Goal: Task Accomplishment & Management: Manage account settings

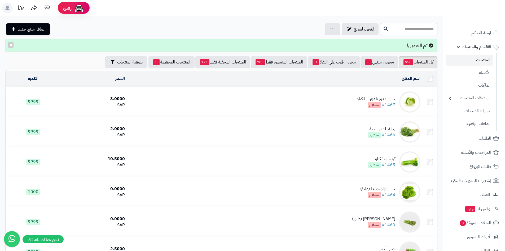
click at [393, 28] on input "text" at bounding box center [409, 29] width 57 height 12
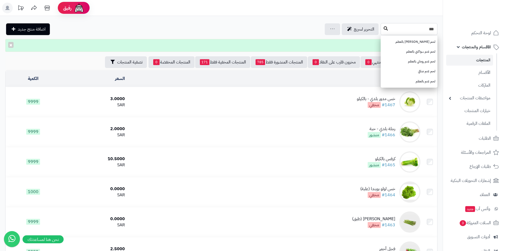
type input "***"
click at [384, 30] on icon at bounding box center [386, 28] width 4 height 4
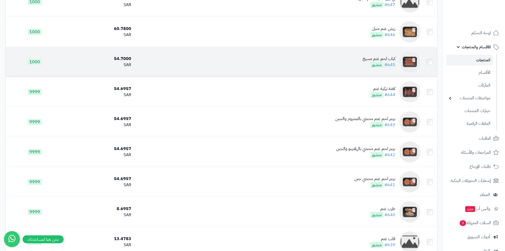
scroll to position [186, 0]
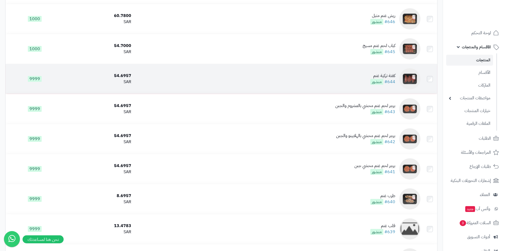
click at [334, 77] on td "كفتة تركية غنم #644 منشور" at bounding box center [277, 79] width 289 height 30
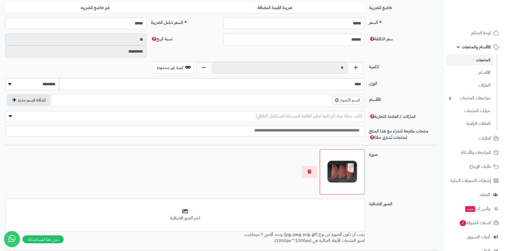
scroll to position [62, 0]
click at [321, 103] on ul "× قسم اللحوم" at bounding box center [208, 99] width 314 height 10
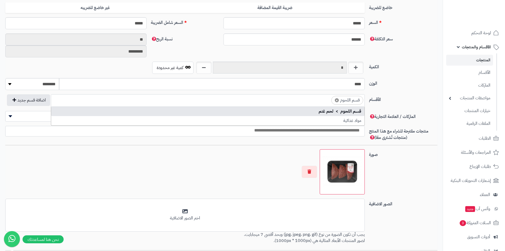
scroll to position [0, -2]
type input "*"
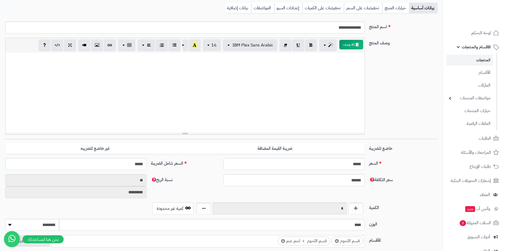
scroll to position [0, 0]
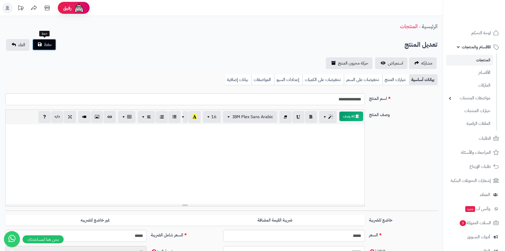
click at [52, 47] on button "حفظ" at bounding box center [44, 45] width 24 height 12
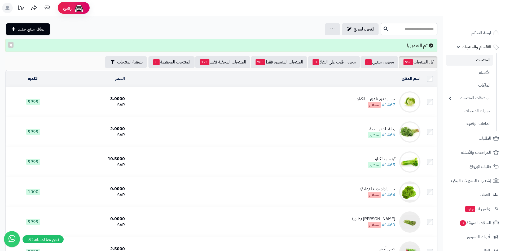
click at [410, 25] on input "text" at bounding box center [409, 29] width 57 height 12
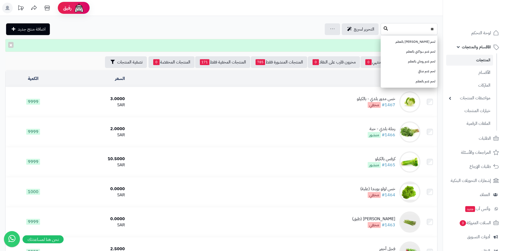
type input "**"
click at [382, 30] on button at bounding box center [386, 29] width 8 height 10
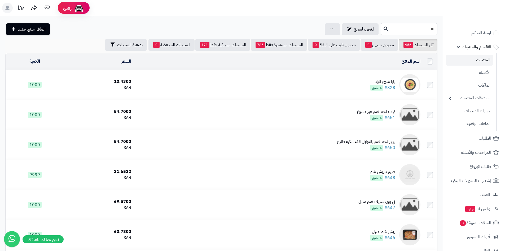
click at [394, 32] on input "**" at bounding box center [409, 29] width 57 height 12
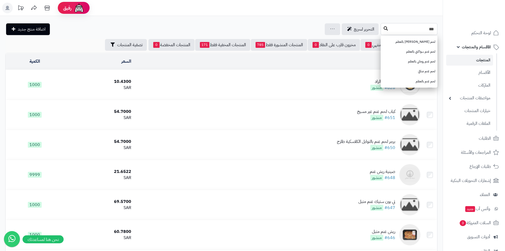
type input "***"
click at [382, 26] on button at bounding box center [386, 29] width 8 height 10
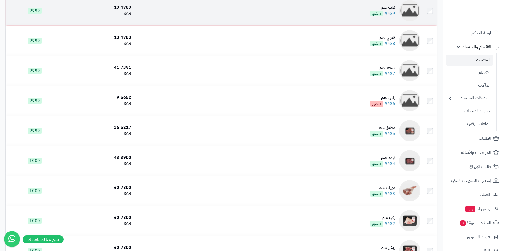
scroll to position [478, 0]
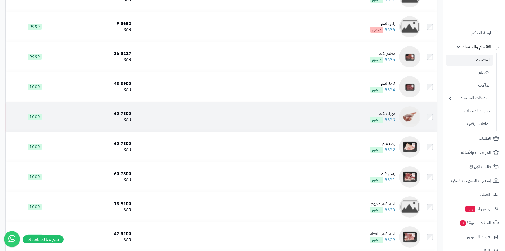
click at [324, 103] on td "موزات غنم #633 منشور" at bounding box center [277, 117] width 289 height 30
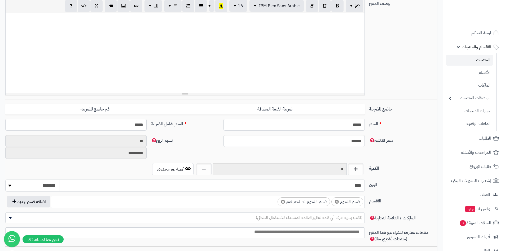
scroll to position [212, 0]
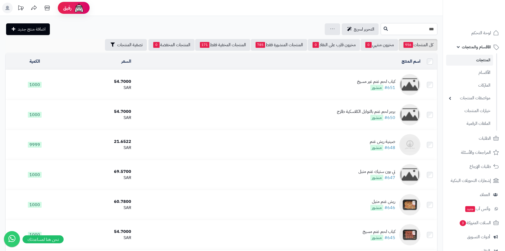
click at [424, 29] on input "***" at bounding box center [409, 29] width 57 height 12
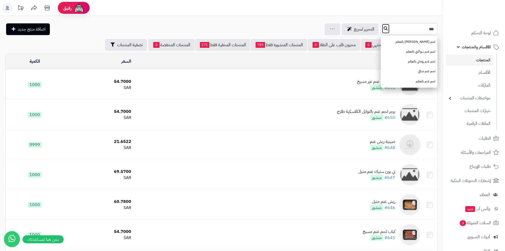
click at [384, 30] on icon at bounding box center [386, 28] width 4 height 4
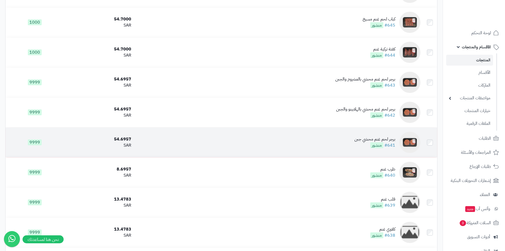
scroll to position [398, 0]
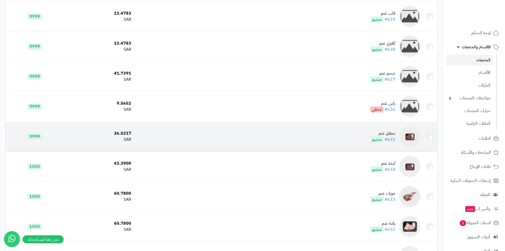
click at [345, 142] on td "معلاق غنم #635 منشور" at bounding box center [277, 136] width 289 height 30
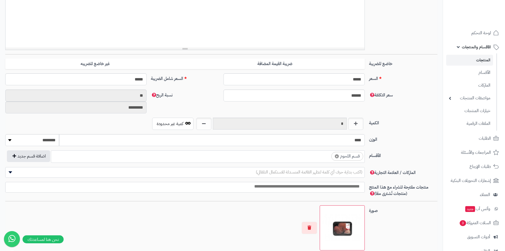
scroll to position [159, 0]
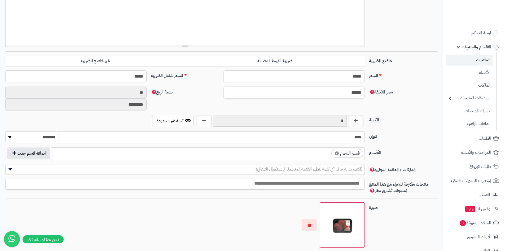
click at [325, 153] on input "search" at bounding box center [326, 152] width 7 height 6
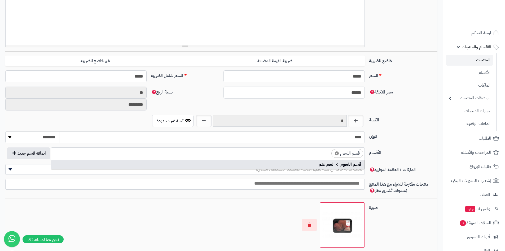
scroll to position [0, -3]
type input "**"
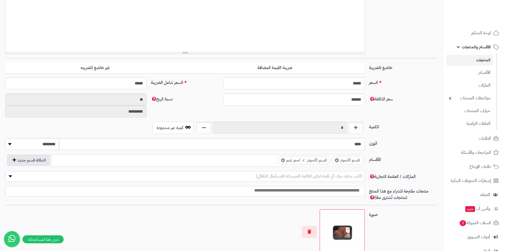
scroll to position [0, 0]
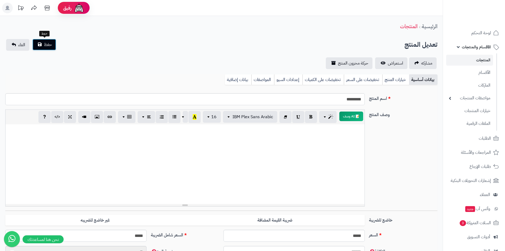
click at [50, 44] on span "حفظ" at bounding box center [48, 44] width 8 height 6
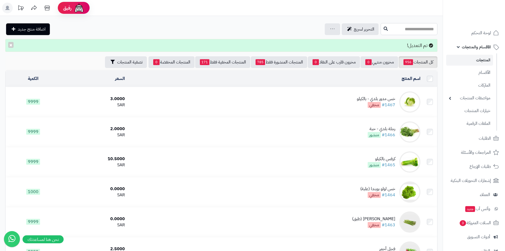
click at [404, 27] on input "text" at bounding box center [409, 29] width 57 height 12
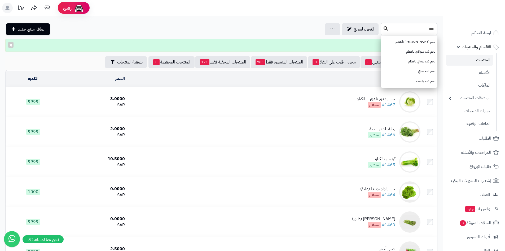
type input "***"
click at [382, 25] on button at bounding box center [386, 29] width 8 height 10
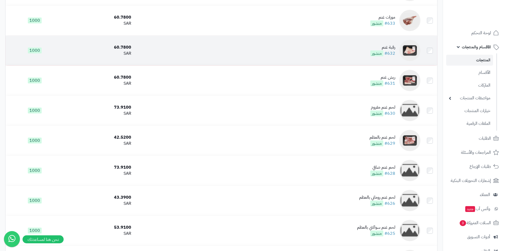
scroll to position [650, 0]
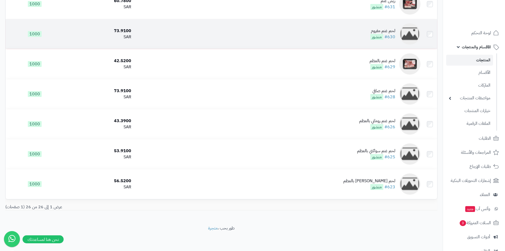
click at [349, 30] on td "لحم غنم مفروم #630 منشور" at bounding box center [277, 34] width 289 height 30
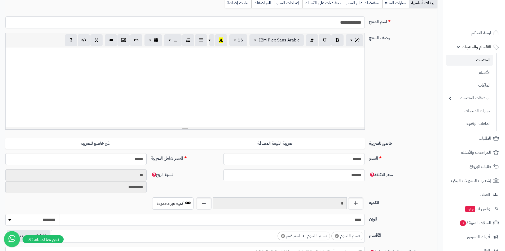
scroll to position [159, 0]
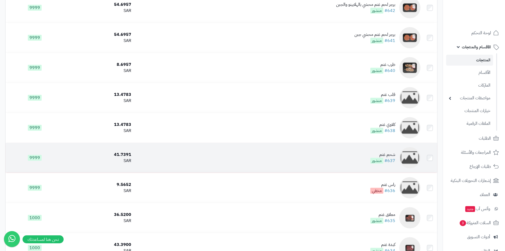
scroll to position [226, 0]
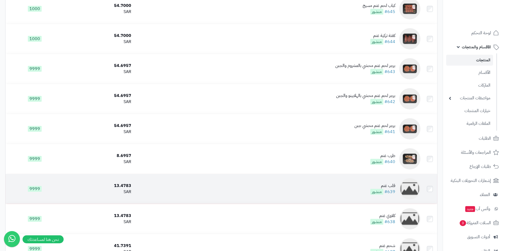
click at [356, 193] on td "قلب غنم #639 منشور" at bounding box center [277, 189] width 289 height 30
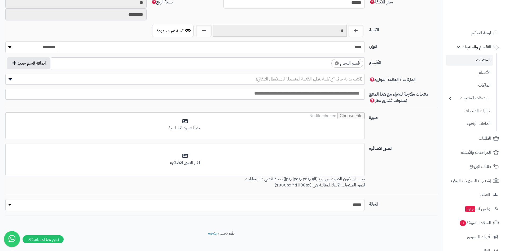
scroll to position [255, 0]
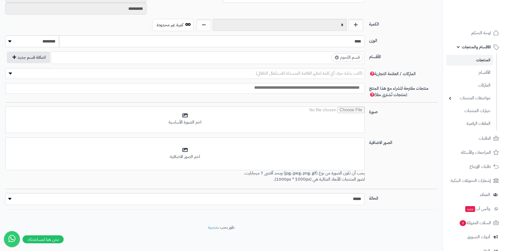
click at [304, 55] on ul "× قسم اللحوم" at bounding box center [208, 57] width 314 height 10
type input "*"
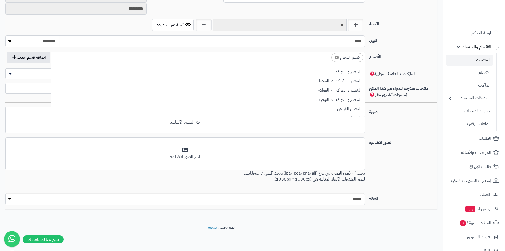
scroll to position [0, 0]
select select
type input "**********"
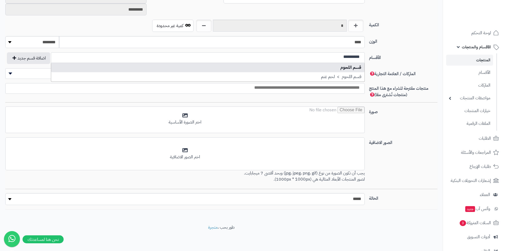
select select "***"
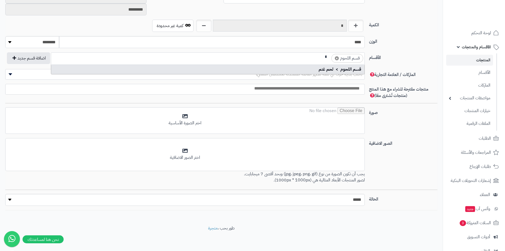
scroll to position [0, -3]
type input "**"
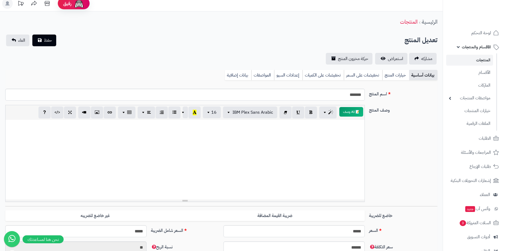
scroll to position [0, 0]
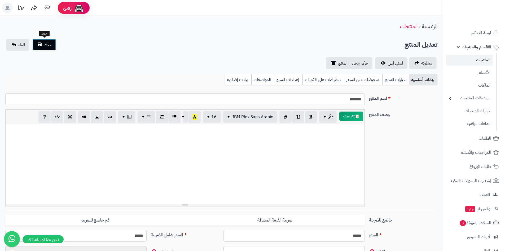
click at [41, 45] on button "حفظ" at bounding box center [44, 45] width 24 height 12
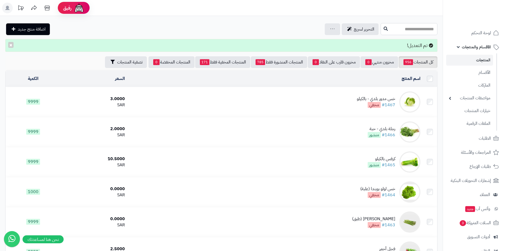
click at [410, 26] on input "text" at bounding box center [409, 29] width 57 height 12
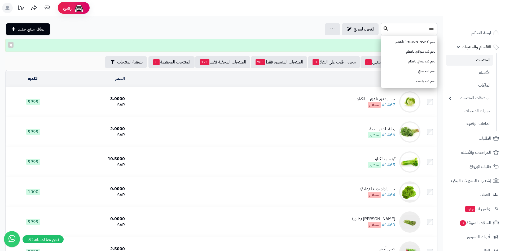
type input "***"
click at [384, 29] on icon at bounding box center [386, 28] width 4 height 4
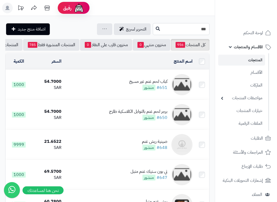
click at [204, 33] on input "***" at bounding box center [181, 29] width 57 height 12
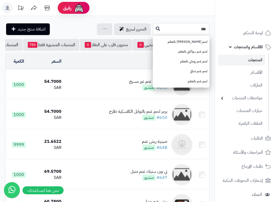
click at [192, 29] on input "***" at bounding box center [181, 29] width 57 height 12
click at [156, 29] on icon at bounding box center [158, 28] width 4 height 4
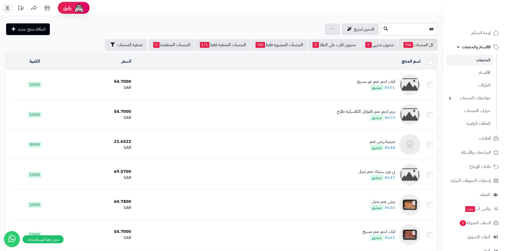
click at [277, 84] on td "كباب لحم غنم غير مسيخ #651 منشور" at bounding box center [277, 85] width 289 height 30
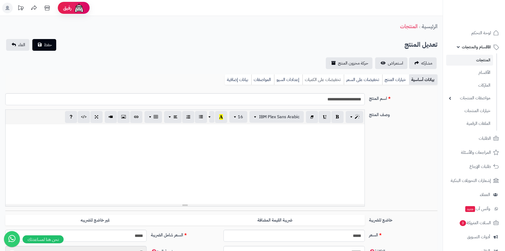
scroll to position [62, 0]
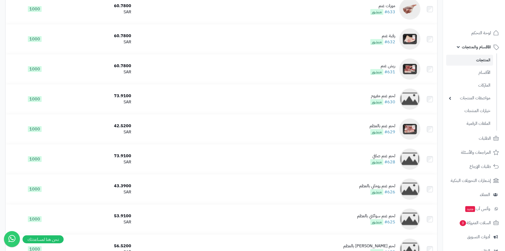
scroll to position [650, 0]
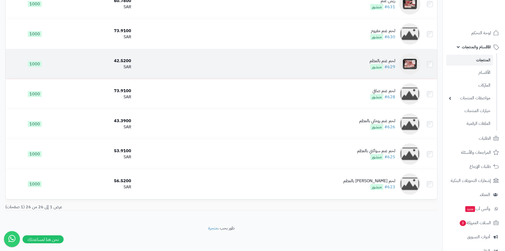
click at [344, 65] on td "لحم غنم بالعظم #629 منشور" at bounding box center [277, 64] width 289 height 30
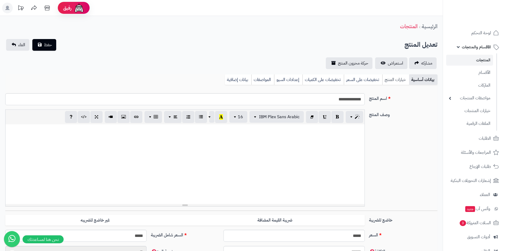
scroll to position [62, 0]
click at [386, 78] on link "خيارات المنتج" at bounding box center [396, 79] width 27 height 11
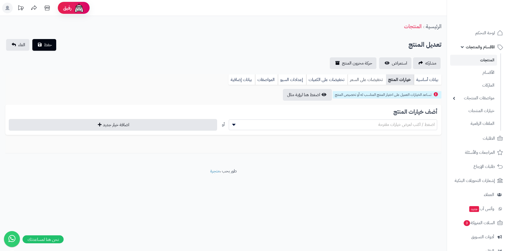
click at [370, 77] on link "تخفيضات على السعر" at bounding box center [367, 79] width 38 height 11
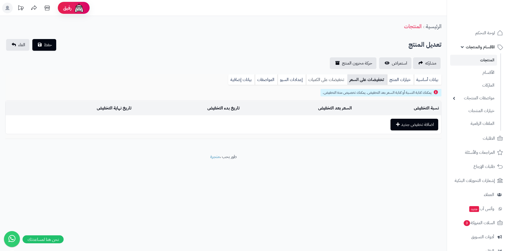
click at [337, 79] on link "تخفيضات على الكميات" at bounding box center [326, 79] width 41 height 11
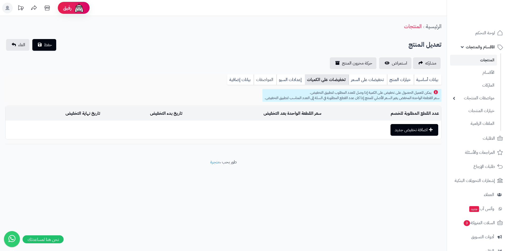
click at [271, 79] on link "المواصفات" at bounding box center [265, 79] width 23 height 11
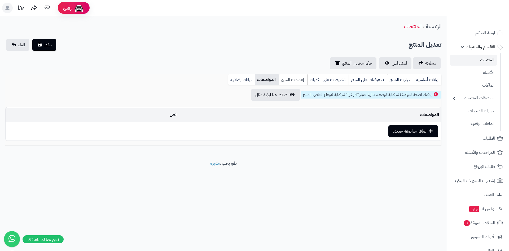
click at [290, 78] on link "إعدادات السيو" at bounding box center [293, 79] width 28 height 11
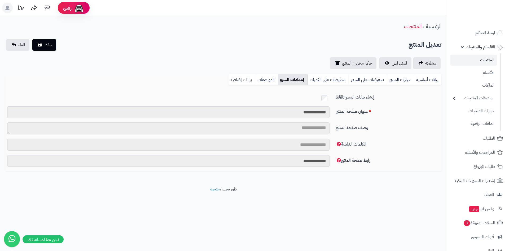
click at [248, 79] on link "بيانات إضافية" at bounding box center [242, 79] width 27 height 11
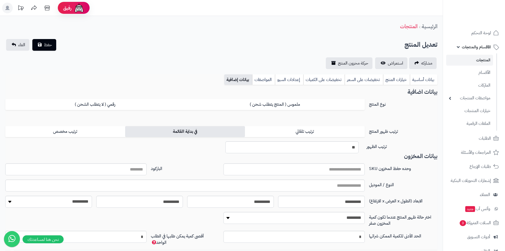
click at [186, 134] on label "في بداية القائمة" at bounding box center [185, 131] width 120 height 11
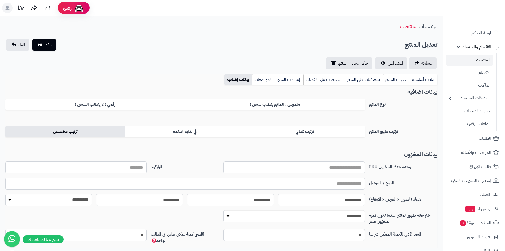
click at [112, 133] on label "ترتيب مخصص" at bounding box center [65, 131] width 120 height 11
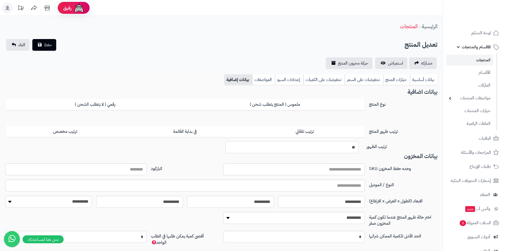
click at [334, 151] on input "**" at bounding box center [291, 147] width 133 height 12
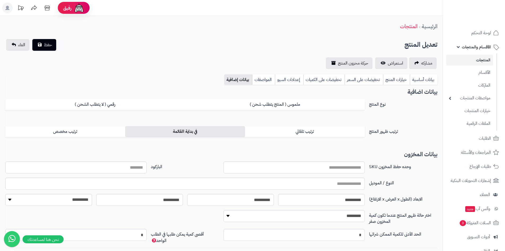
click at [163, 133] on label "في بداية القائمة" at bounding box center [185, 131] width 120 height 11
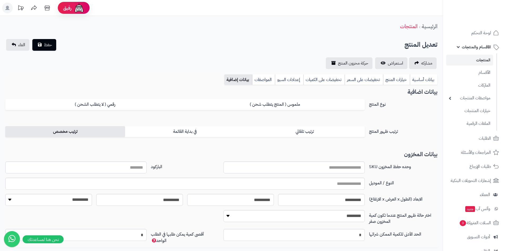
click at [91, 132] on label "ترتيب مخصص" at bounding box center [65, 131] width 120 height 11
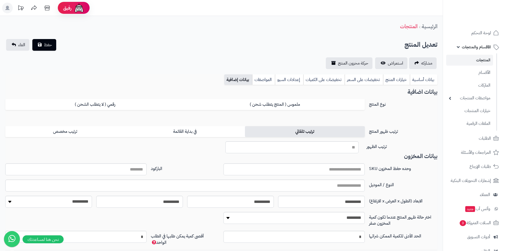
click at [281, 130] on label "ترتيب تلقائي" at bounding box center [305, 131] width 120 height 11
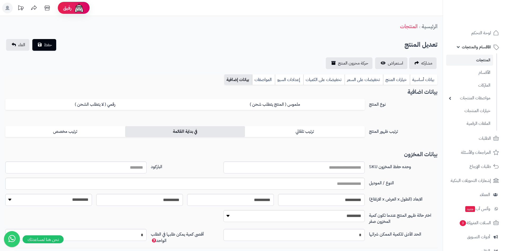
click at [229, 130] on label "في بداية القائمة" at bounding box center [185, 131] width 120 height 11
click at [41, 44] on button "حفظ" at bounding box center [44, 45] width 24 height 12
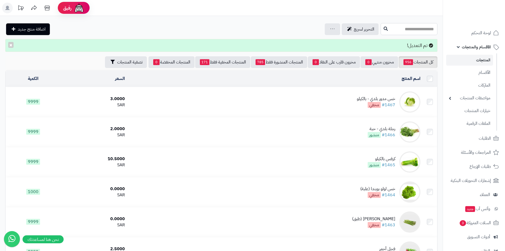
click at [415, 28] on input "text" at bounding box center [409, 29] width 57 height 12
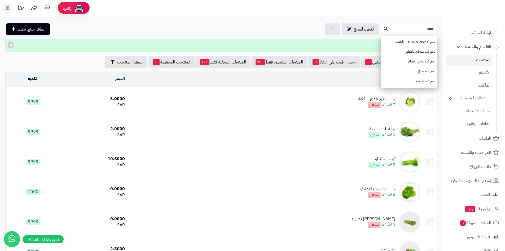
type input "***"
click at [349, 29] on div "*** لحم غنم نعيمي بالعظم لحم غنم سواكني بالعظم لحم غنم روماني بالعظم لحم غنم صا…" at bounding box center [221, 29] width 443 height 12
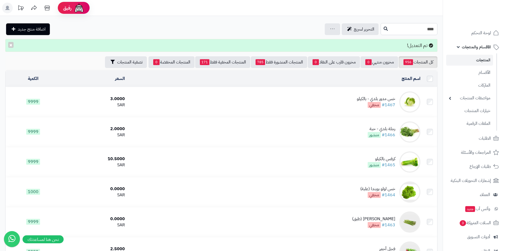
click at [381, 29] on input "***" at bounding box center [409, 29] width 57 height 12
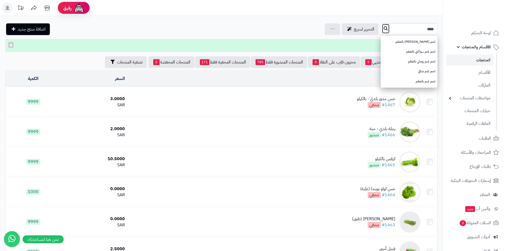
click at [382, 29] on button at bounding box center [386, 29] width 8 height 10
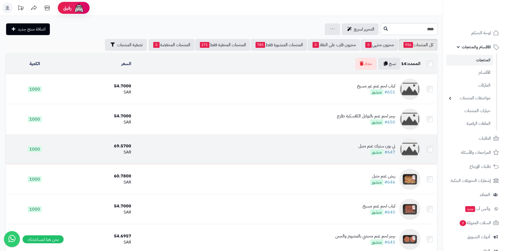
drag, startPoint x: 337, startPoint y: 143, endPoint x: 299, endPoint y: 142, distance: 37.7
click at [299, 142] on td "تي بون ستيك غنم متبل #647 منشور" at bounding box center [277, 149] width 289 height 30
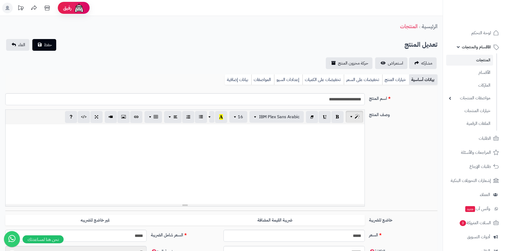
scroll to position [62, 0]
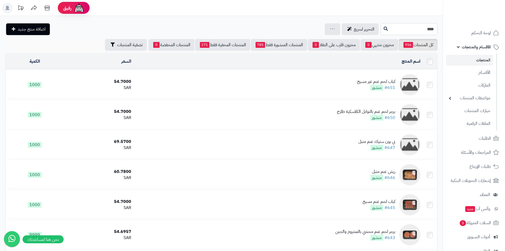
click at [422, 27] on input "***" at bounding box center [409, 29] width 57 height 12
click at [423, 27] on input "***" at bounding box center [409, 29] width 57 height 12
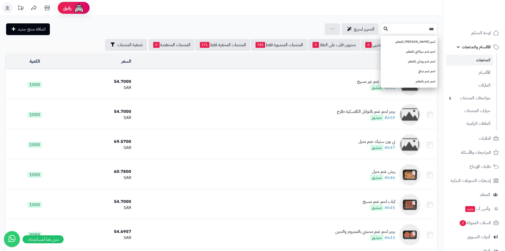
type input "***"
click at [382, 29] on button at bounding box center [386, 29] width 8 height 10
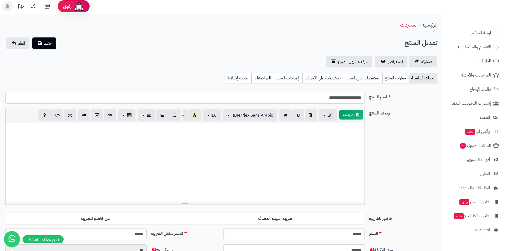
scroll to position [159, 0]
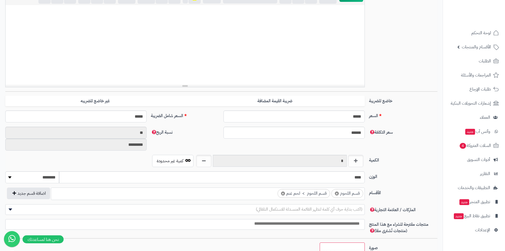
scroll to position [80, 0]
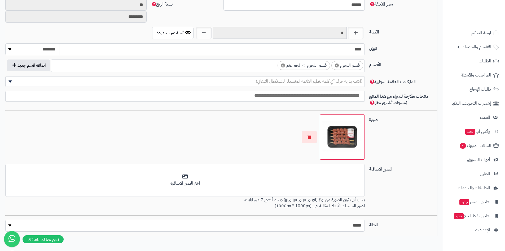
scroll to position [274, 0]
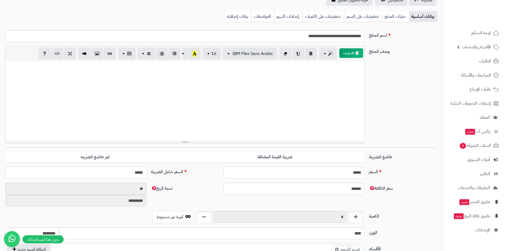
scroll to position [133, 0]
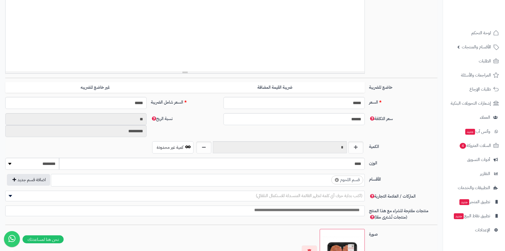
click at [314, 178] on ul "× قسم اللحوم" at bounding box center [208, 179] width 314 height 10
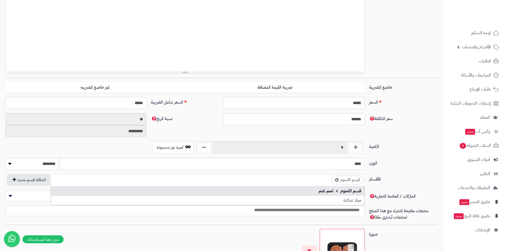
scroll to position [0, -2]
type input "*"
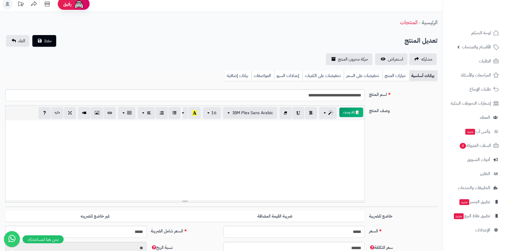
scroll to position [0, 0]
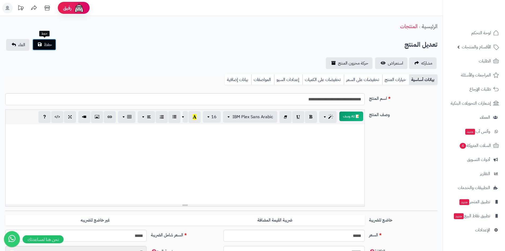
click at [51, 42] on span "حفظ" at bounding box center [48, 44] width 8 height 6
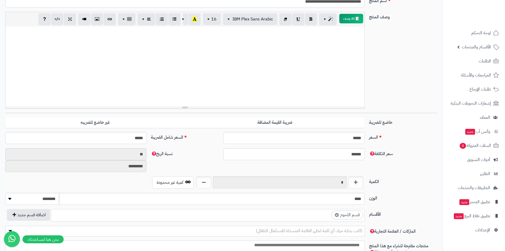
scroll to position [159, 0]
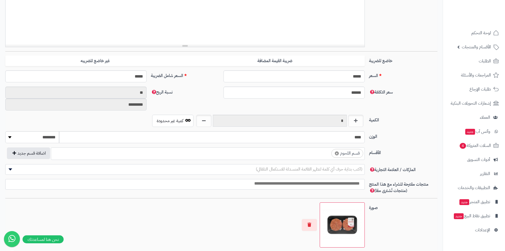
click at [321, 151] on ul "× قسم اللحوم" at bounding box center [208, 152] width 314 height 10
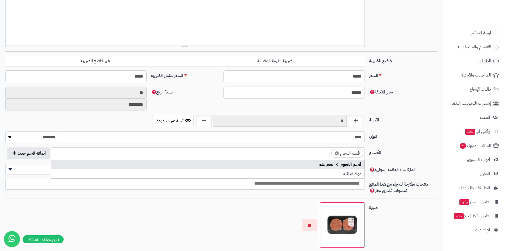
scroll to position [0, -2]
type input "*"
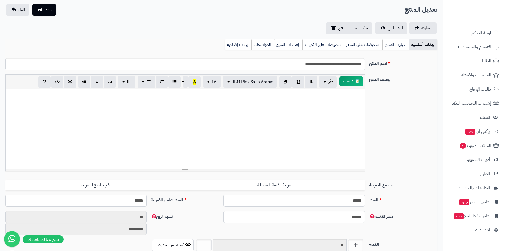
scroll to position [0, 0]
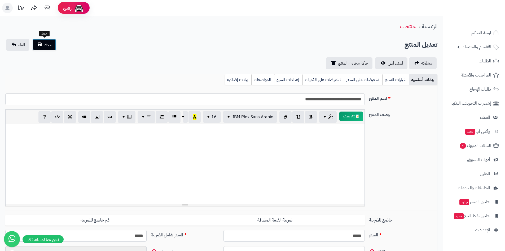
click at [52, 46] on button "حفظ" at bounding box center [44, 45] width 24 height 12
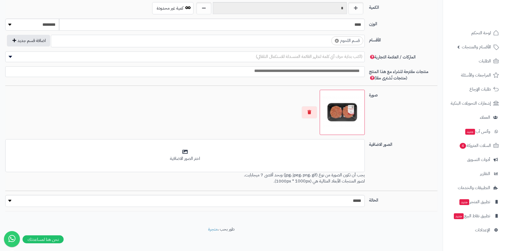
scroll to position [274, 0]
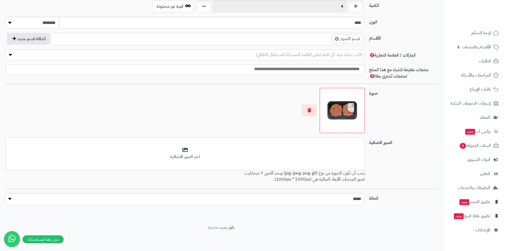
click at [318, 40] on ul "× قسم اللحوم" at bounding box center [208, 38] width 314 height 10
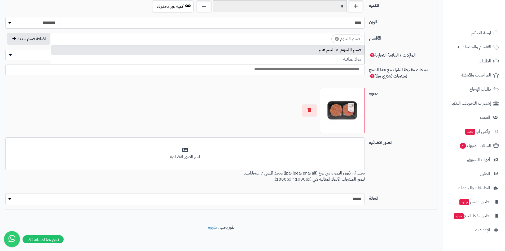
scroll to position [0, -2]
type input "*"
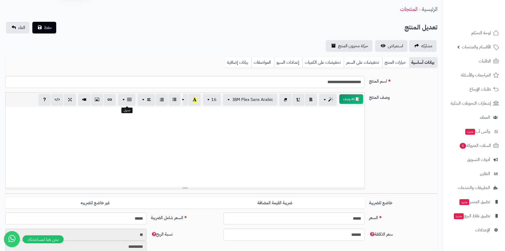
scroll to position [0, 0]
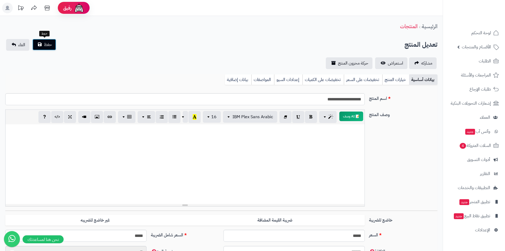
click at [44, 47] on span "حفظ" at bounding box center [48, 44] width 8 height 6
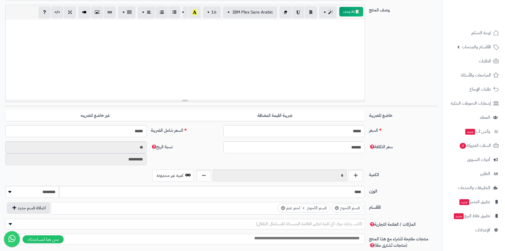
scroll to position [159, 0]
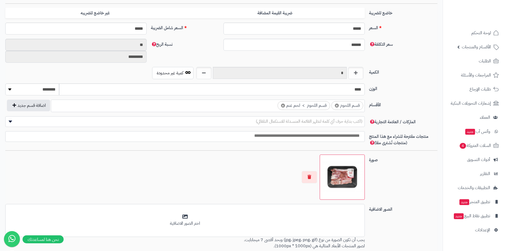
scroll to position [133, 0]
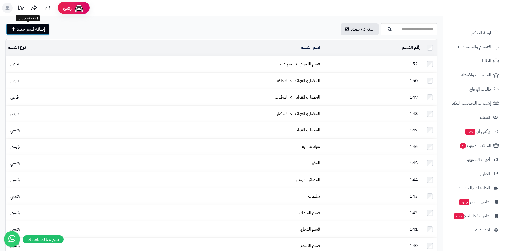
click at [39, 30] on span "إضافة قسم جديد" at bounding box center [31, 29] width 28 height 6
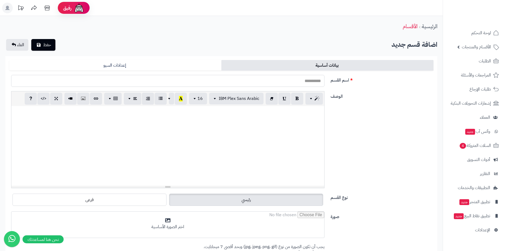
click at [290, 81] on input "اسم القسم" at bounding box center [168, 81] width 314 height 12
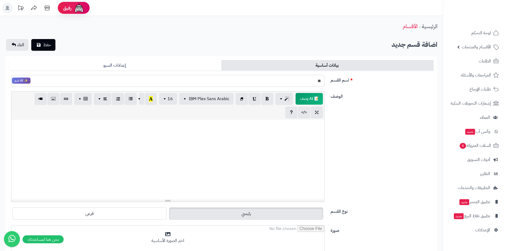
type input "*"
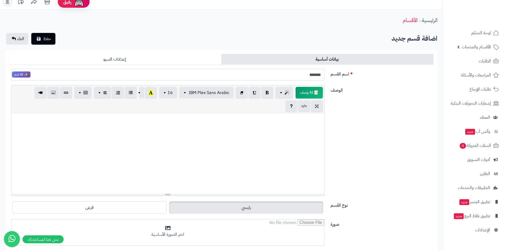
scroll to position [106, 0]
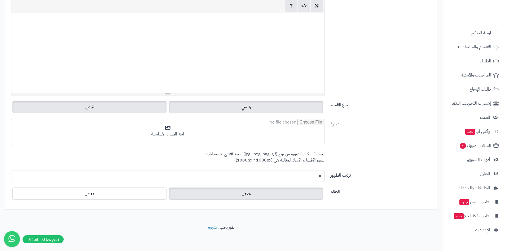
type input "*******"
click at [157, 107] on label "فرعى" at bounding box center [89, 107] width 154 height 12
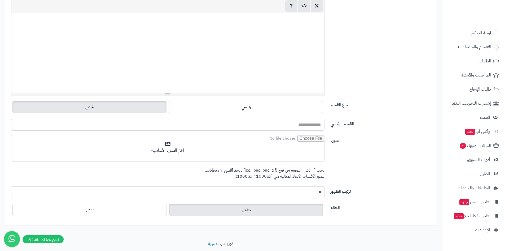
click at [270, 121] on input "القسم الرئيسي" at bounding box center [168, 125] width 314 height 12
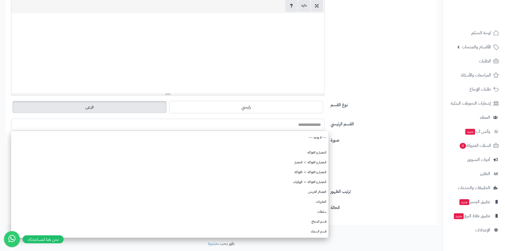
click at [278, 124] on input "القسم الرئيسي" at bounding box center [168, 125] width 314 height 12
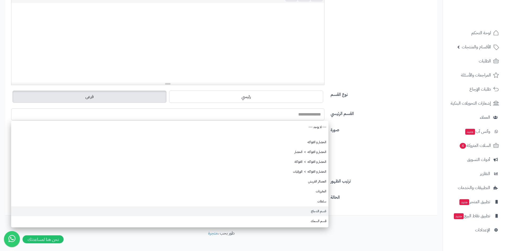
scroll to position [123, 0]
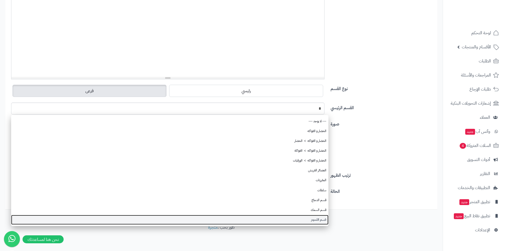
click at [307, 219] on link "قسم اللحوم" at bounding box center [170, 220] width 318 height 10
type input "**********"
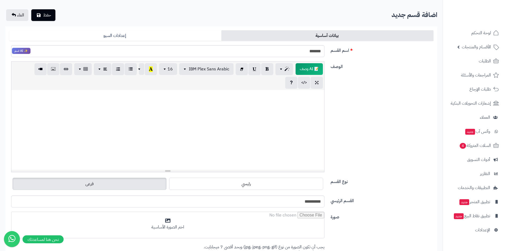
scroll to position [0, 0]
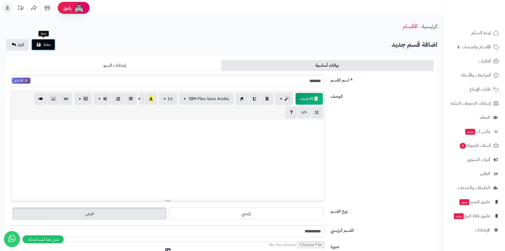
click at [50, 42] on span "حفظ" at bounding box center [47, 44] width 8 height 6
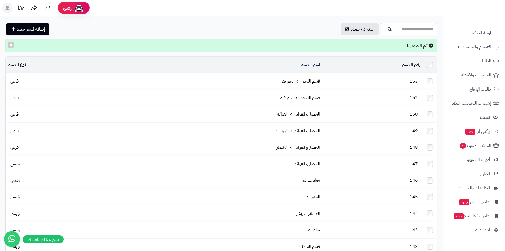
click at [424, 29] on input "اسم القسم" at bounding box center [409, 29] width 57 height 12
type input "**"
click at [312, 84] on td "قسم اللحوم > لحم بقر" at bounding box center [213, 81] width 217 height 16
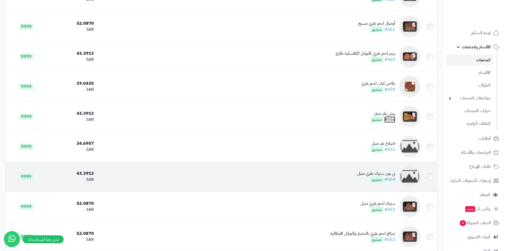
scroll to position [849, 0]
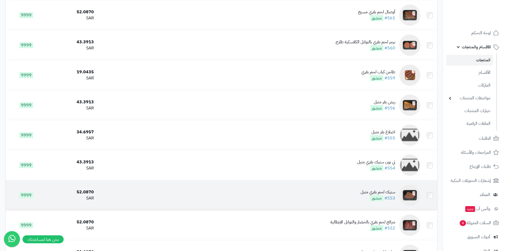
drag, startPoint x: 390, startPoint y: 223, endPoint x: 296, endPoint y: 189, distance: 99.4
click at [296, 189] on td "ستيك لحم بقري متبل #553 منشور" at bounding box center [259, 195] width 327 height 30
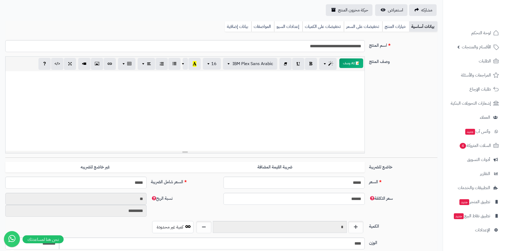
scroll to position [133, 0]
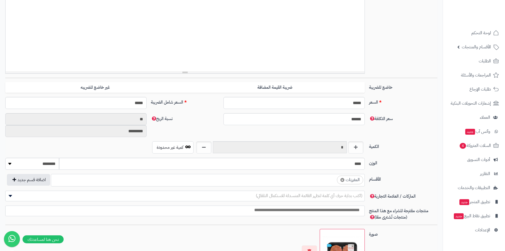
click at [323, 181] on ul "× المفرزنات" at bounding box center [208, 179] width 314 height 10
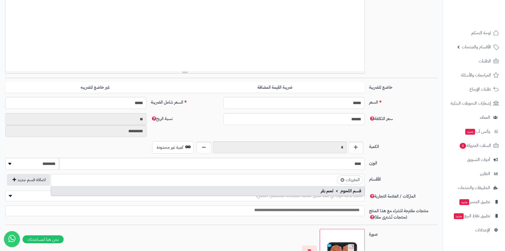
scroll to position [0, -2]
type input "**"
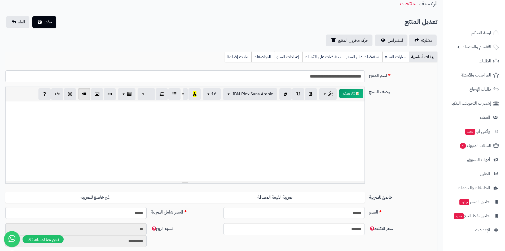
scroll to position [0, 0]
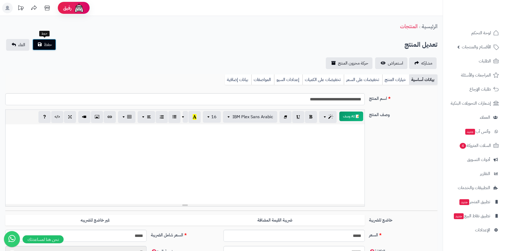
click at [42, 47] on button "حفظ" at bounding box center [44, 45] width 24 height 12
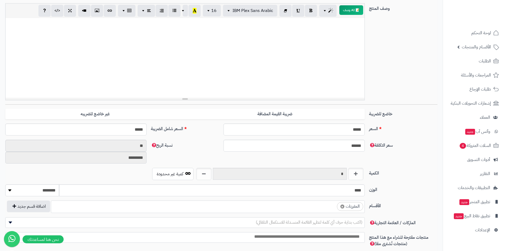
scroll to position [186, 0]
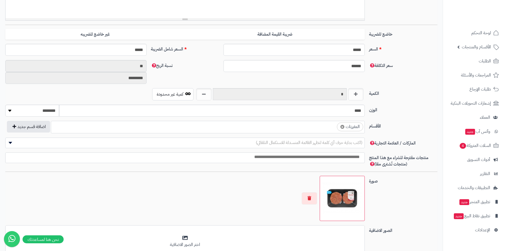
click at [319, 127] on ul "× المفرزنات" at bounding box center [208, 126] width 314 height 10
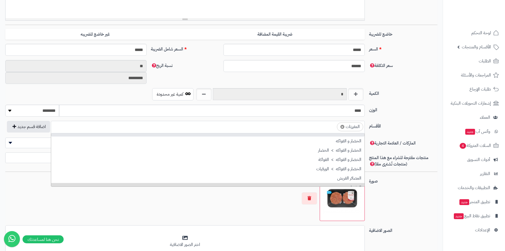
click at [323, 127] on ul "× المفرزنات" at bounding box center [208, 126] width 314 height 10
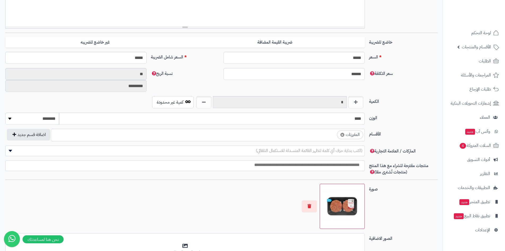
scroll to position [212, 0]
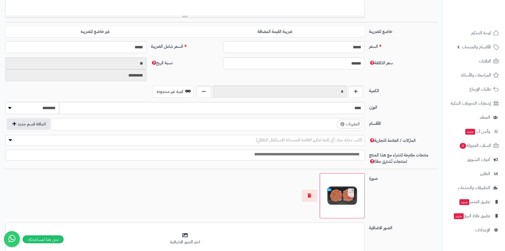
scroll to position [239, 0]
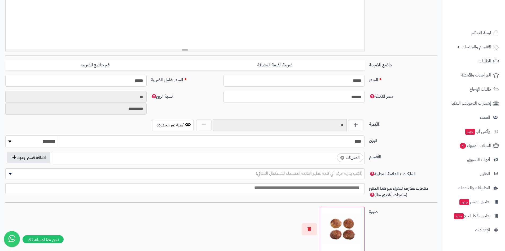
scroll to position [186, 0]
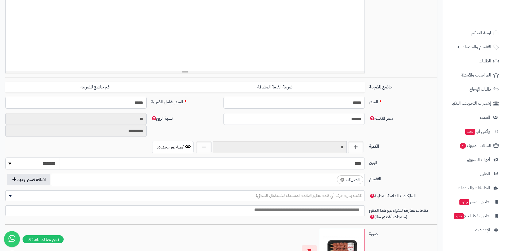
scroll to position [212, 0]
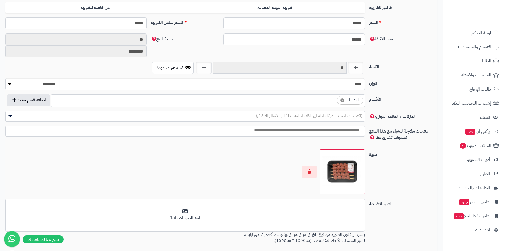
click at [342, 101] on span "×" at bounding box center [343, 100] width 4 height 4
select select
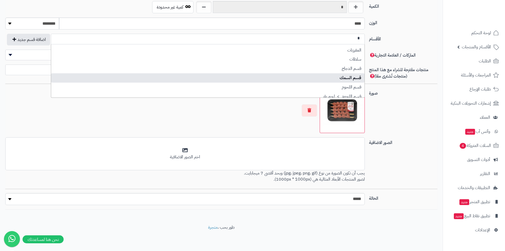
scroll to position [58, 0]
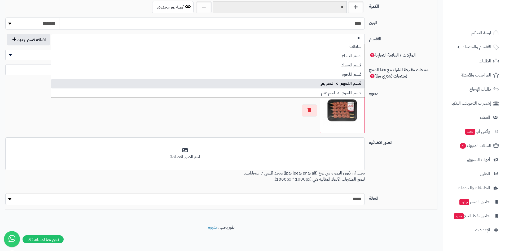
type input "*"
select select "***"
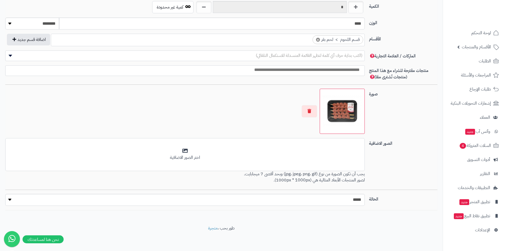
click at [298, 41] on ul "× قسم اللحوم > لحم بقر" at bounding box center [208, 39] width 314 height 10
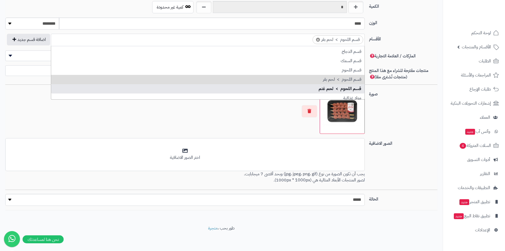
scroll to position [70, 0]
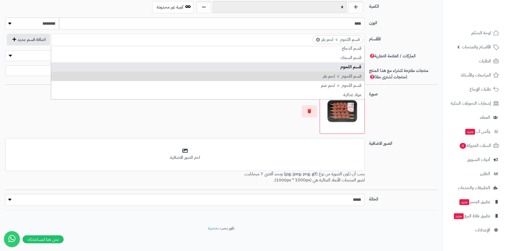
select select "***"
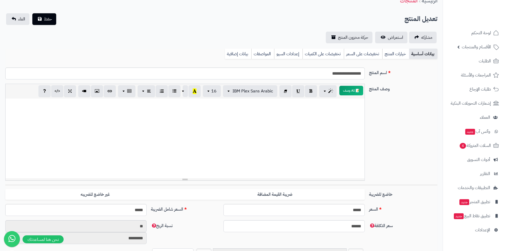
scroll to position [0, 0]
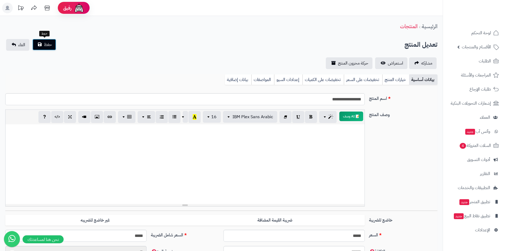
click at [50, 47] on span "حفظ" at bounding box center [48, 44] width 8 height 6
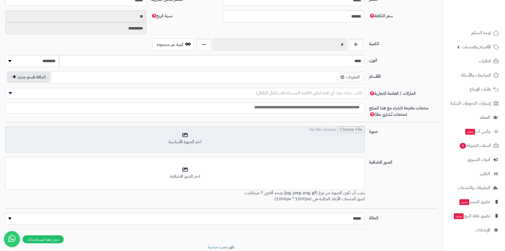
scroll to position [239, 0]
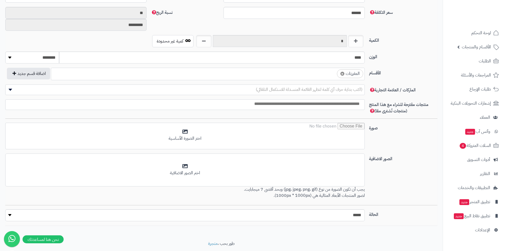
click at [284, 76] on ul "× المفرزنات" at bounding box center [208, 73] width 314 height 10
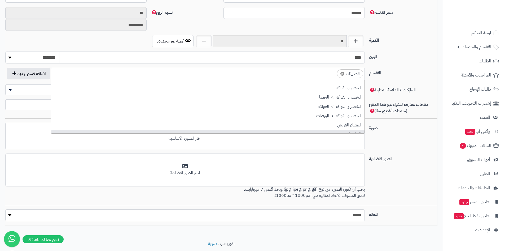
scroll to position [0, -3]
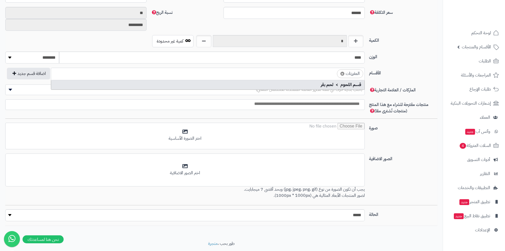
type input "*"
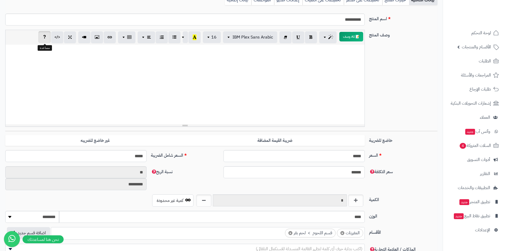
scroll to position [0, 0]
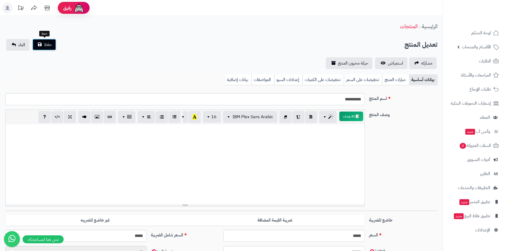
click at [55, 47] on button "حفظ" at bounding box center [44, 45] width 24 height 12
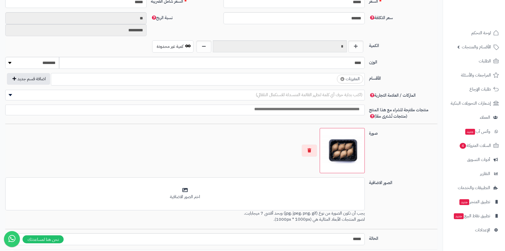
scroll to position [239, 0]
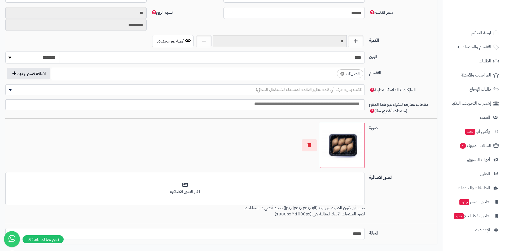
click at [310, 76] on ul "× المفرزنات" at bounding box center [208, 73] width 314 height 10
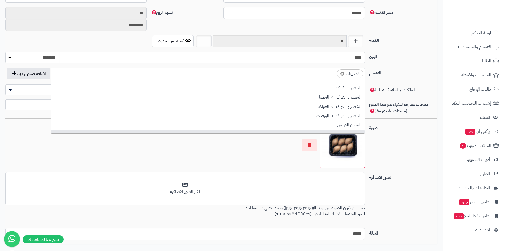
type input "*"
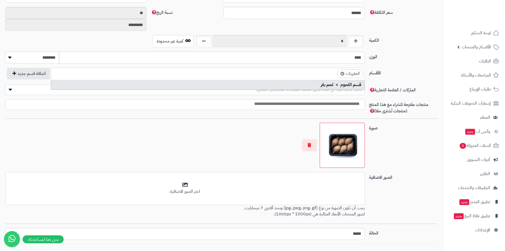
scroll to position [0, -3]
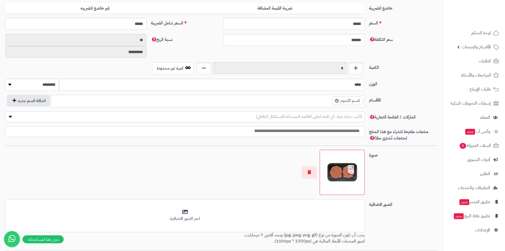
scroll to position [212, 0]
click at [301, 99] on ul "× قسم اللحوم" at bounding box center [208, 99] width 314 height 10
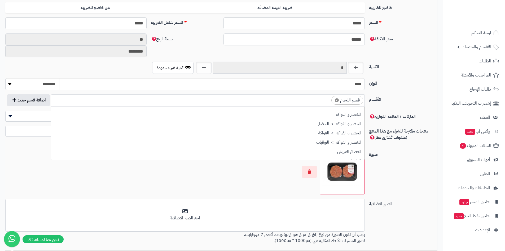
type input "*"
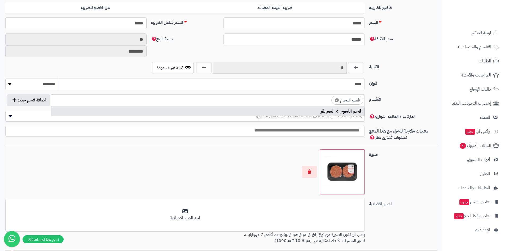
scroll to position [0, -3]
type input "*"
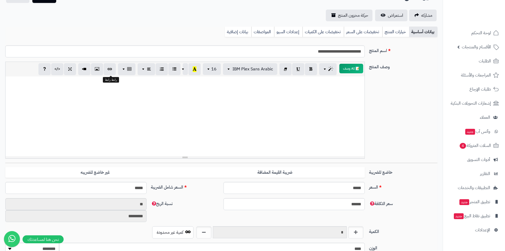
scroll to position [0, 0]
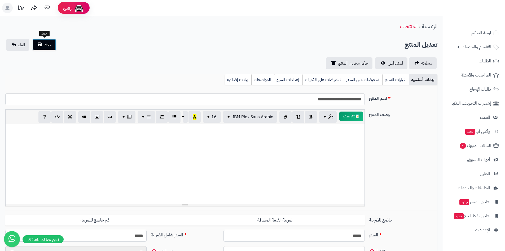
click at [47, 45] on span "حفظ" at bounding box center [48, 44] width 8 height 6
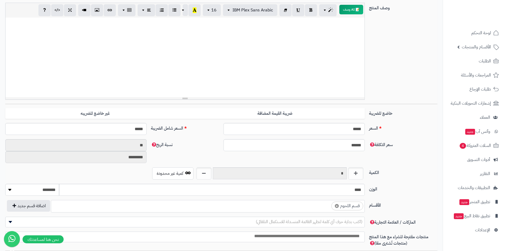
scroll to position [159, 0]
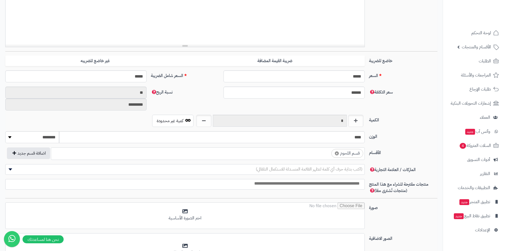
click at [311, 152] on ul "× قسم اللحوم" at bounding box center [208, 152] width 314 height 10
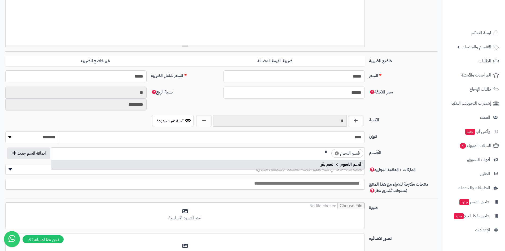
scroll to position [0, -2]
type input "**"
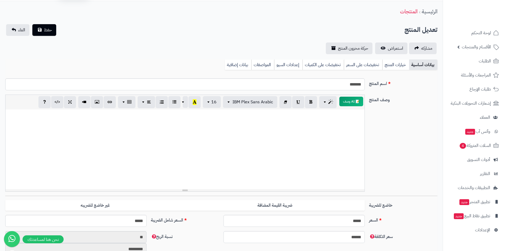
scroll to position [0, 0]
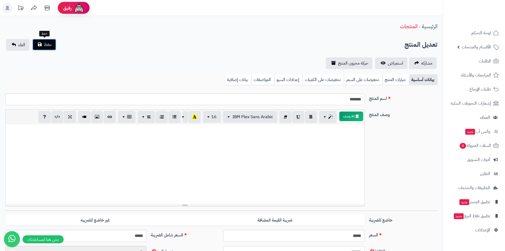
click at [50, 47] on span "حفظ" at bounding box center [48, 44] width 8 height 6
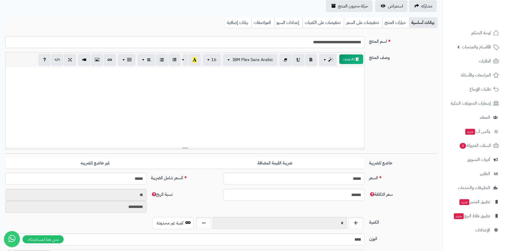
scroll to position [133, 0]
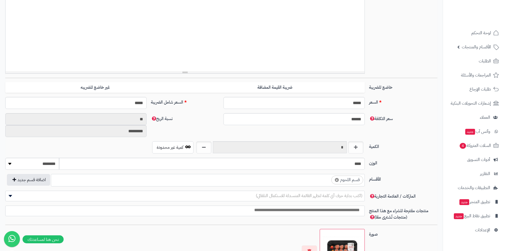
click at [324, 181] on input "search" at bounding box center [326, 178] width 7 height 6
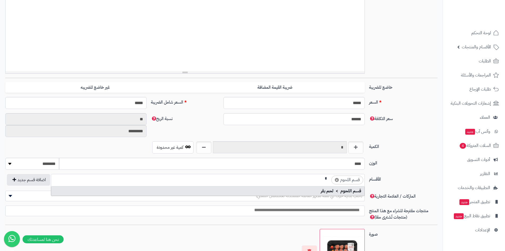
scroll to position [0, -2]
type input "**"
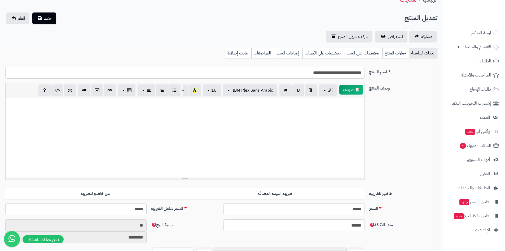
scroll to position [0, 0]
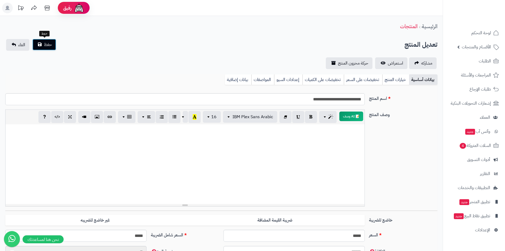
click at [45, 44] on span "حفظ" at bounding box center [48, 44] width 8 height 6
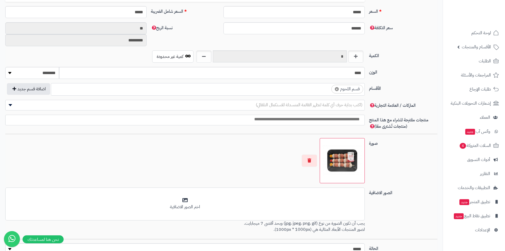
scroll to position [186, 0]
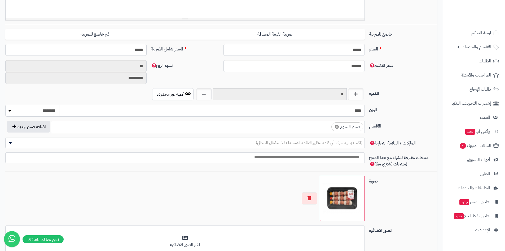
click at [316, 129] on ul "× قسم اللحوم" at bounding box center [208, 126] width 314 height 10
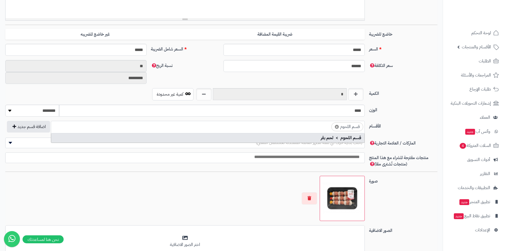
scroll to position [0, -2]
type input "**"
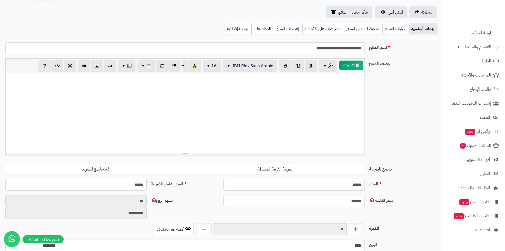
scroll to position [0, 0]
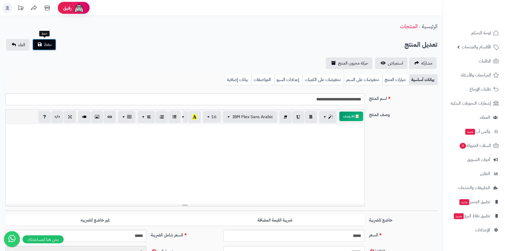
click at [50, 45] on span "حفظ" at bounding box center [48, 44] width 8 height 6
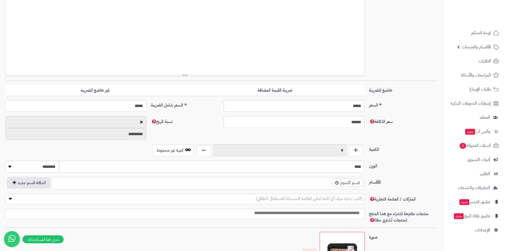
scroll to position [186, 0]
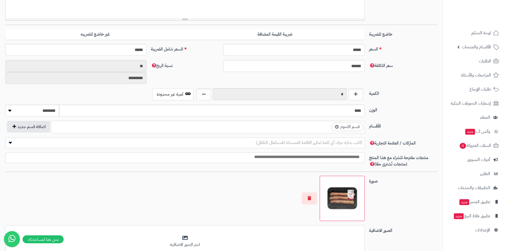
click at [314, 126] on ul "× قسم اللحوم" at bounding box center [208, 126] width 314 height 10
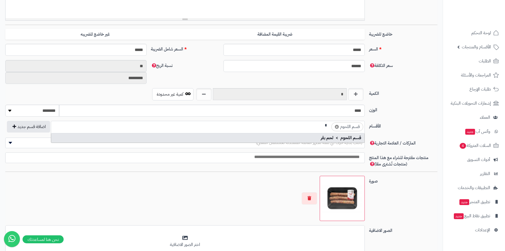
scroll to position [0, -2]
type input "**"
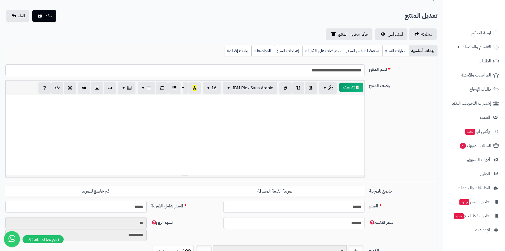
scroll to position [0, 0]
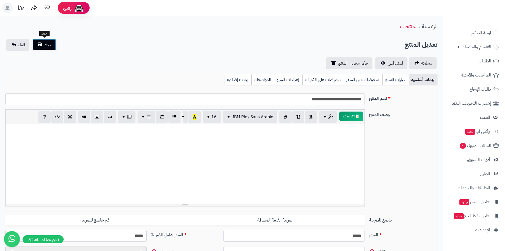
click at [49, 47] on span "حفظ" at bounding box center [48, 44] width 8 height 6
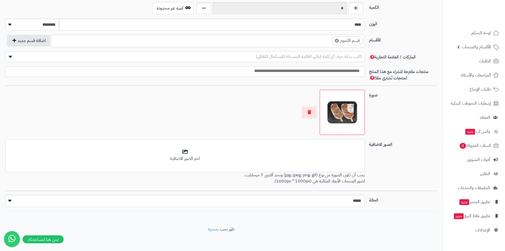
scroll to position [274, 0]
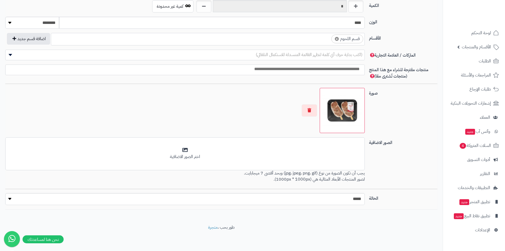
click at [318, 44] on span "× قسم اللحوم" at bounding box center [208, 39] width 314 height 12
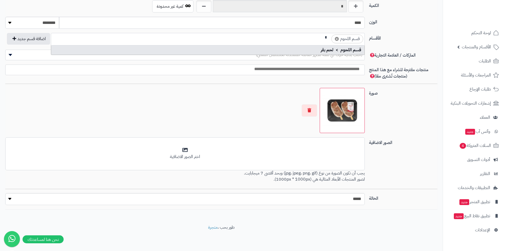
scroll to position [0, -2]
type input "**"
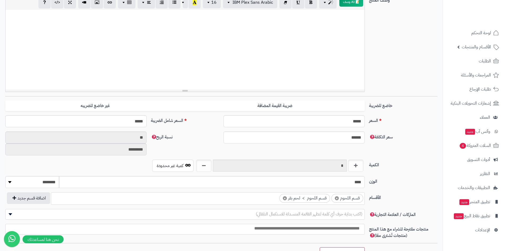
scroll to position [8, 0]
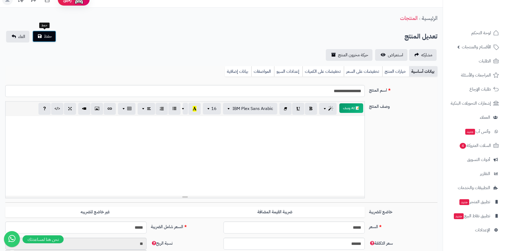
click at [52, 36] on span "حفظ" at bounding box center [48, 36] width 8 height 6
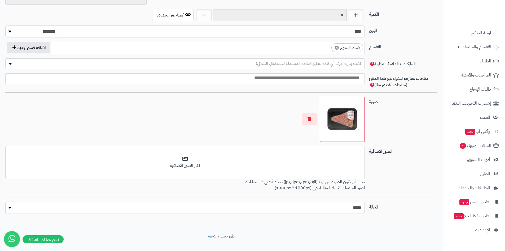
scroll to position [265, 0]
click at [321, 50] on ul "× قسم اللحوم" at bounding box center [208, 46] width 314 height 10
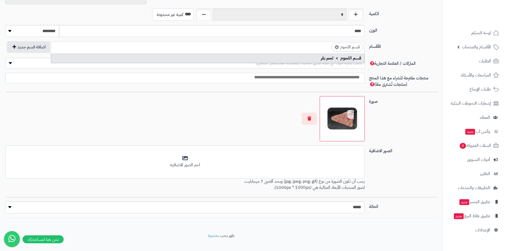
scroll to position [0, -2]
type input "**"
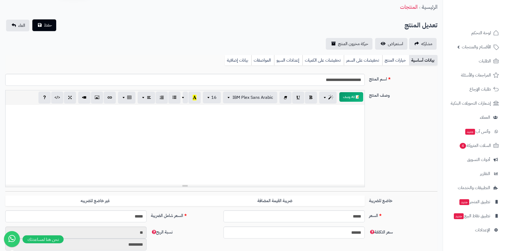
scroll to position [0, 0]
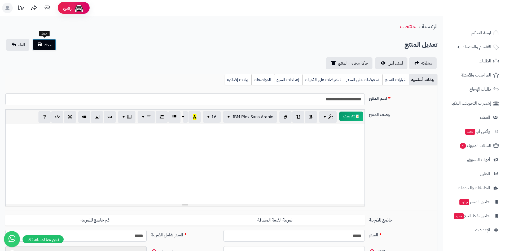
click at [52, 44] on span "حفظ" at bounding box center [48, 44] width 8 height 6
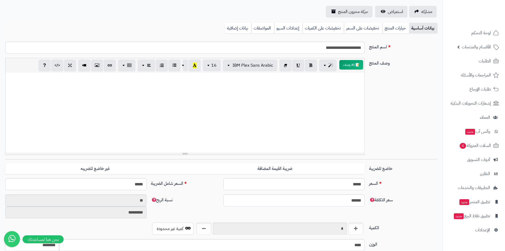
scroll to position [106, 0]
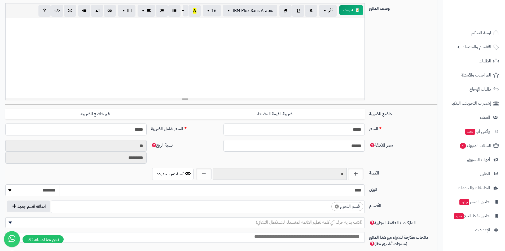
click at [325, 204] on input "search" at bounding box center [326, 205] width 7 height 6
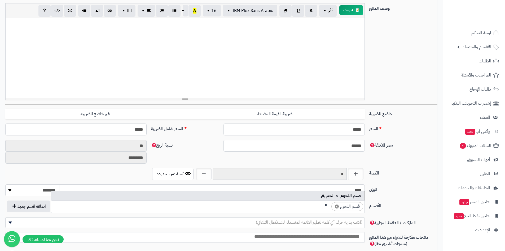
scroll to position [0, -2]
type input "**"
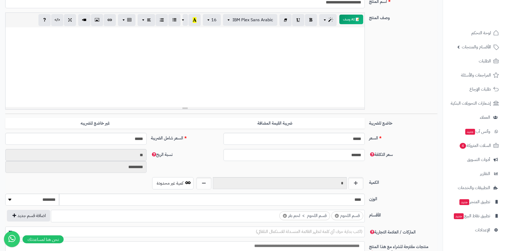
scroll to position [0, 0]
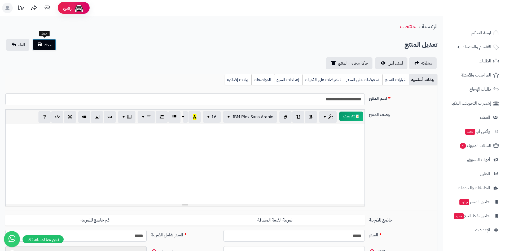
click at [46, 48] on button "حفظ" at bounding box center [44, 45] width 24 height 12
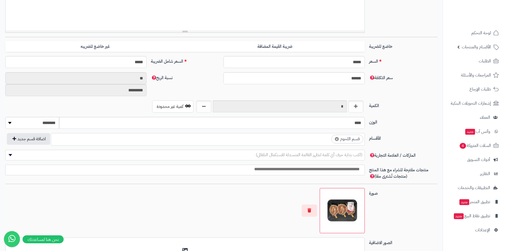
scroll to position [186, 0]
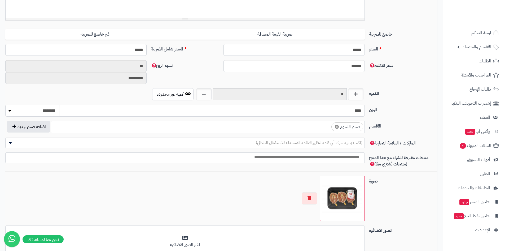
click at [318, 122] on ul "× قسم اللحوم" at bounding box center [208, 126] width 314 height 10
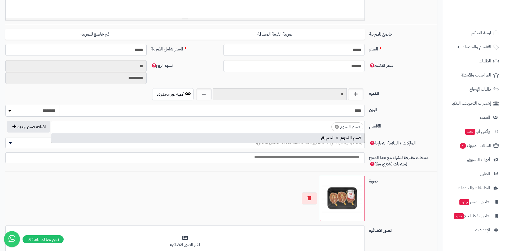
scroll to position [0, -2]
type input "**"
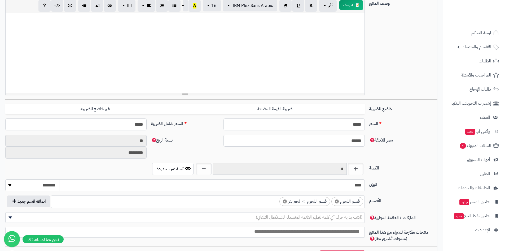
scroll to position [0, 0]
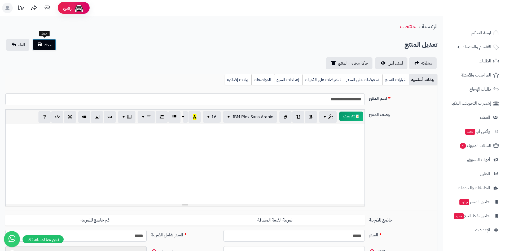
click at [53, 48] on button "حفظ" at bounding box center [44, 45] width 24 height 12
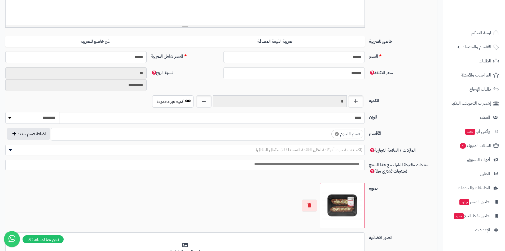
scroll to position [133, 0]
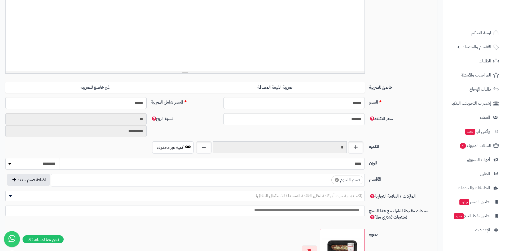
click at [313, 182] on ul "× قسم اللحوم" at bounding box center [208, 179] width 314 height 10
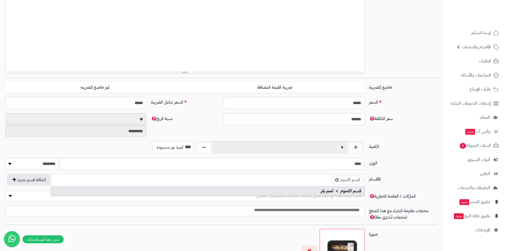
scroll to position [0, -2]
type input "**"
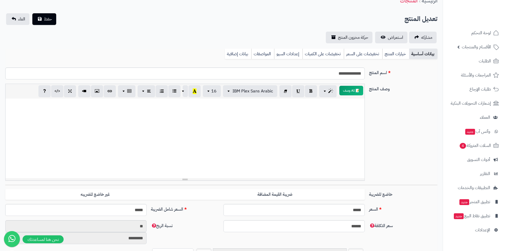
scroll to position [0, 0]
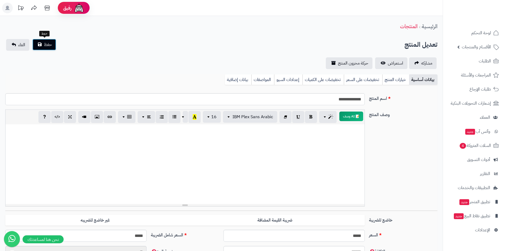
click at [53, 43] on button "حفظ" at bounding box center [44, 45] width 24 height 12
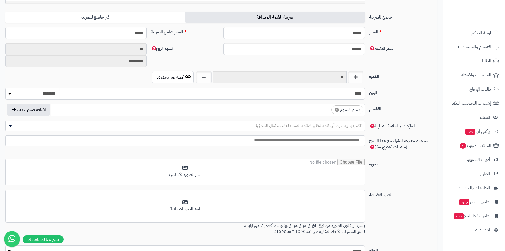
scroll to position [255, 0]
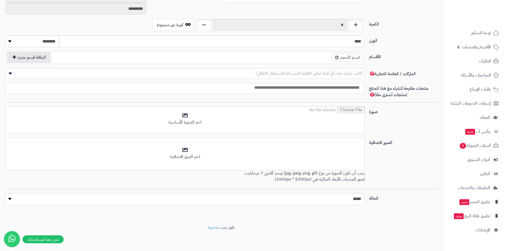
click at [308, 60] on ul "× قسم اللحوم" at bounding box center [208, 57] width 314 height 10
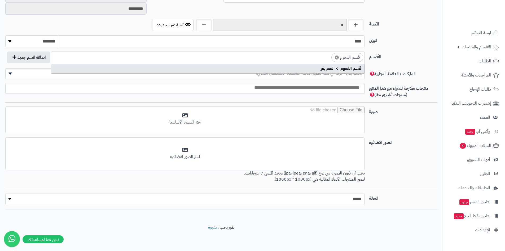
scroll to position [0, -2]
type input "**"
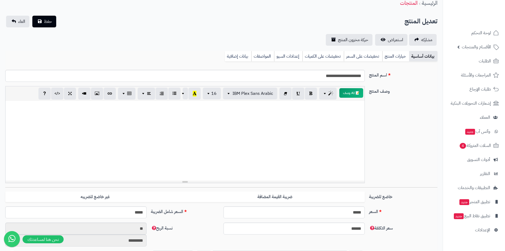
scroll to position [0, 0]
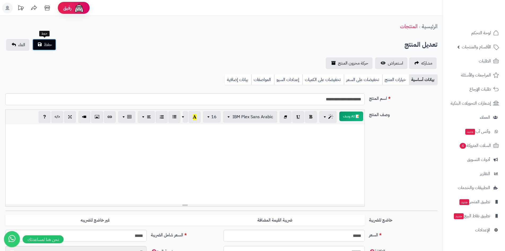
click at [47, 46] on span "حفظ" at bounding box center [48, 44] width 8 height 6
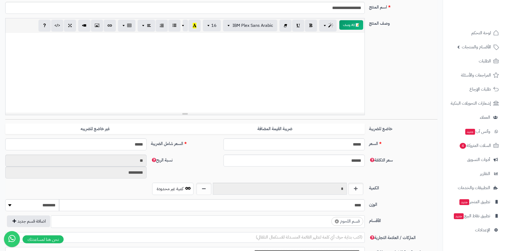
scroll to position [186, 0]
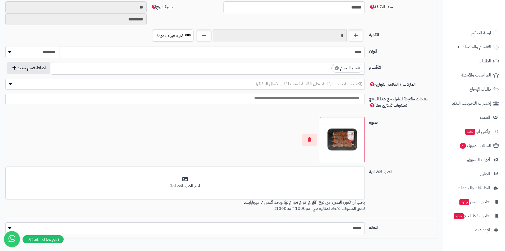
scroll to position [212, 0]
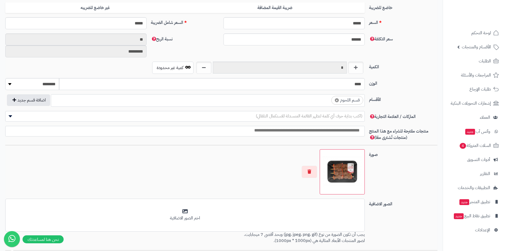
click at [318, 102] on ul "× قسم اللحوم" at bounding box center [208, 99] width 314 height 10
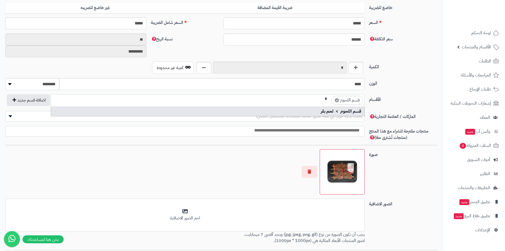
scroll to position [0, -2]
type input "**"
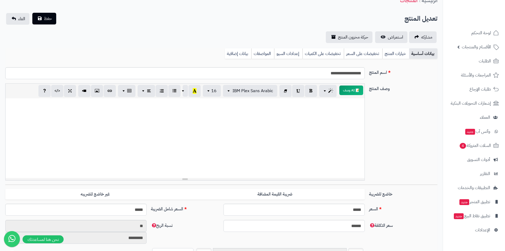
scroll to position [0, 0]
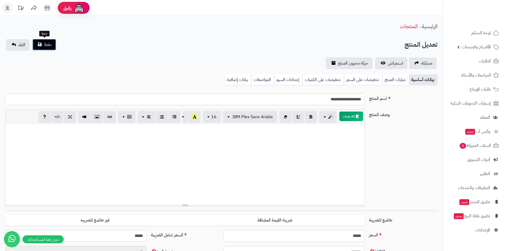
click at [50, 44] on span "حفظ" at bounding box center [48, 44] width 8 height 6
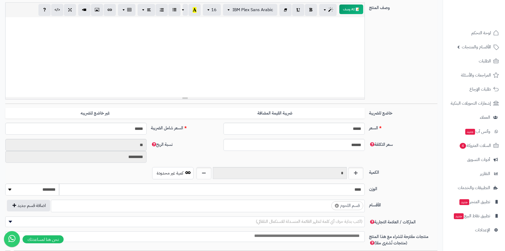
scroll to position [106, 0]
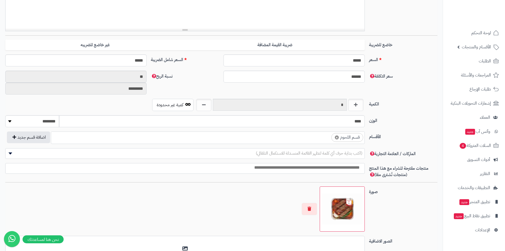
scroll to position [186, 0]
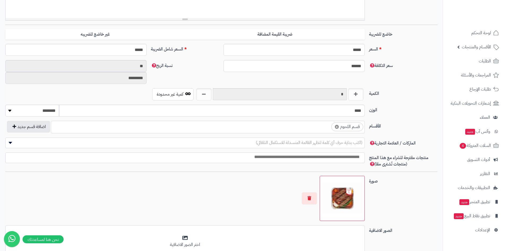
click at [317, 127] on ul "× قسم اللحوم" at bounding box center [208, 126] width 314 height 10
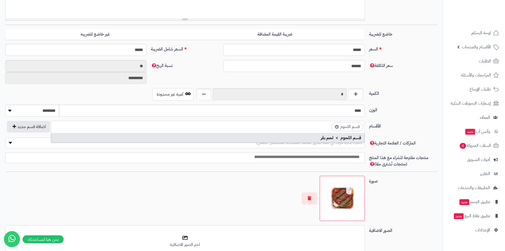
scroll to position [0, -2]
type input "**"
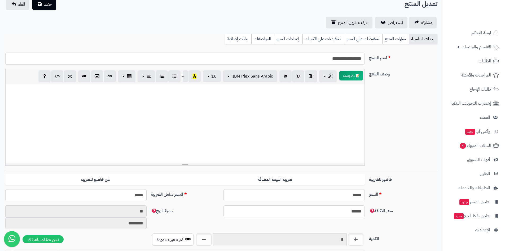
scroll to position [0, 0]
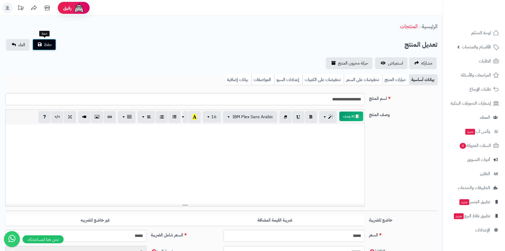
click at [56, 48] on button "حفظ" at bounding box center [44, 45] width 24 height 12
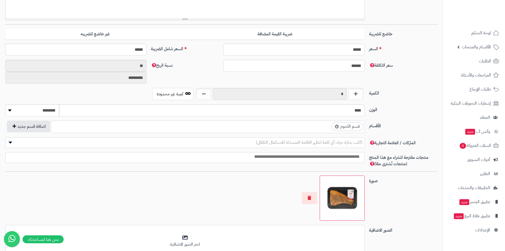
scroll to position [186, 0]
click at [315, 128] on ul "× قسم اللحوم" at bounding box center [208, 126] width 314 height 10
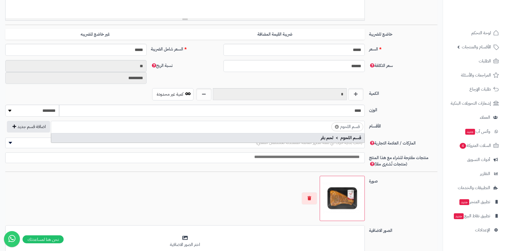
scroll to position [0, -2]
type input "**"
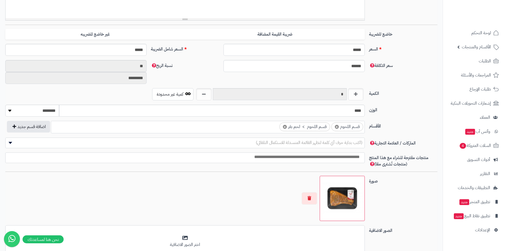
scroll to position [0, 0]
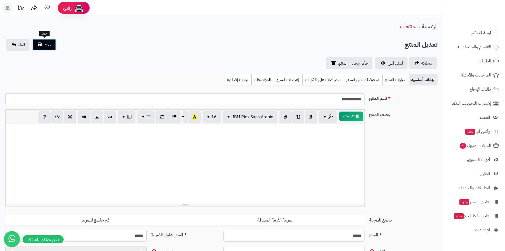
click at [53, 49] on button "حفظ" at bounding box center [44, 45] width 24 height 12
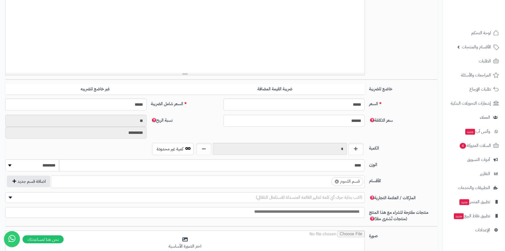
scroll to position [133, 0]
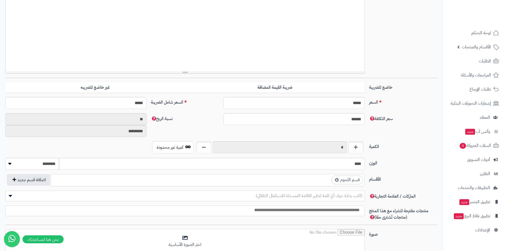
click at [306, 183] on ul "× قسم اللحوم" at bounding box center [208, 179] width 314 height 10
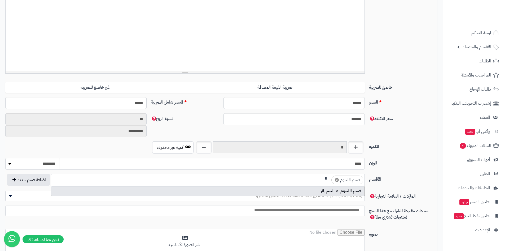
scroll to position [0, -2]
type input "**"
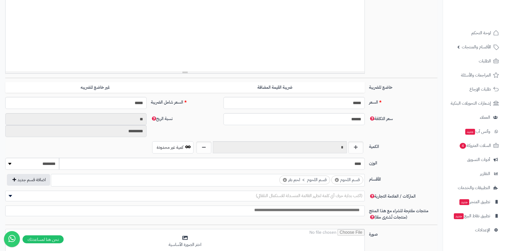
scroll to position [0, 0]
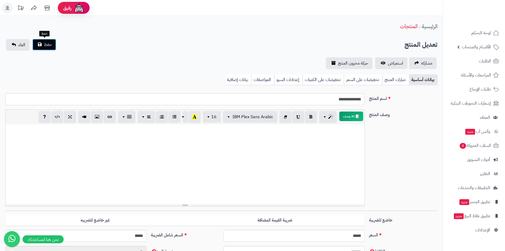
click at [55, 48] on button "حفظ" at bounding box center [44, 45] width 24 height 12
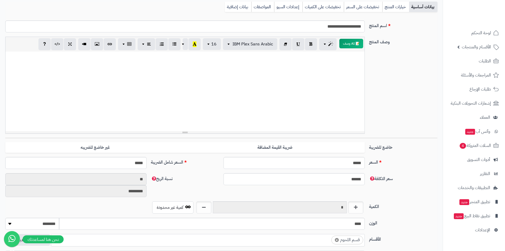
scroll to position [133, 0]
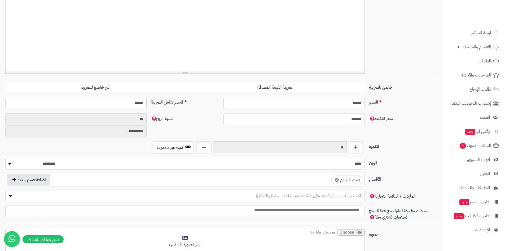
click at [318, 180] on ul "× قسم اللحوم" at bounding box center [208, 179] width 314 height 10
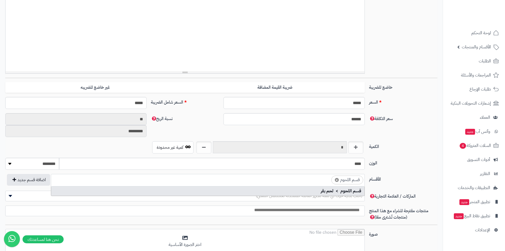
scroll to position [0, -2]
type input "**"
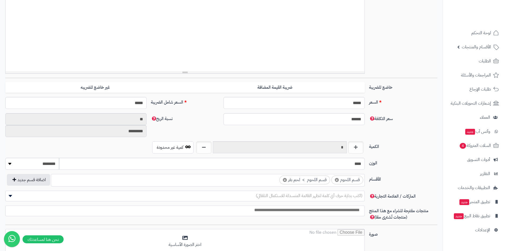
scroll to position [0, 0]
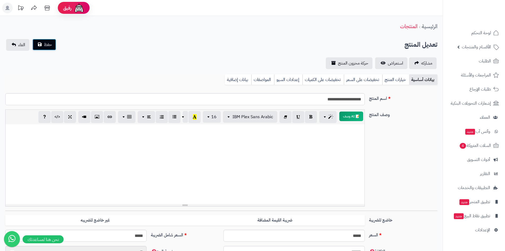
click at [55, 50] on div "حفظ الغاء" at bounding box center [31, 45] width 52 height 12
click at [50, 44] on span "حفظ" at bounding box center [48, 44] width 8 height 6
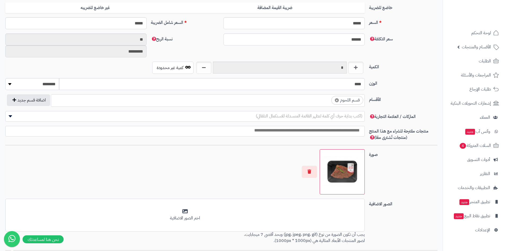
scroll to position [133, 0]
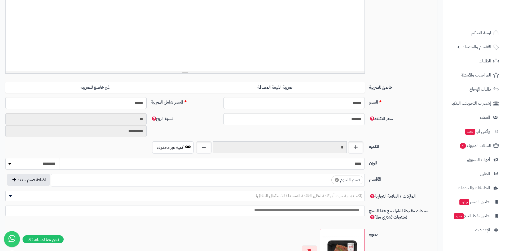
click at [311, 179] on ul "× قسم اللحوم" at bounding box center [208, 179] width 314 height 10
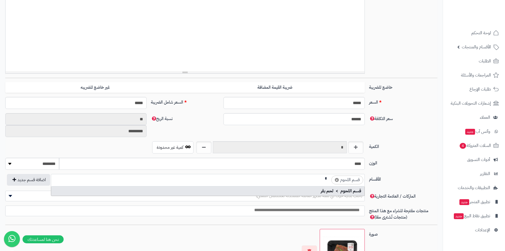
scroll to position [0, -2]
type input "**"
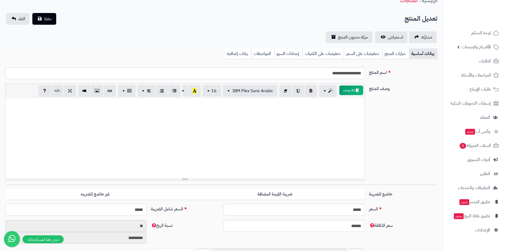
scroll to position [0, 0]
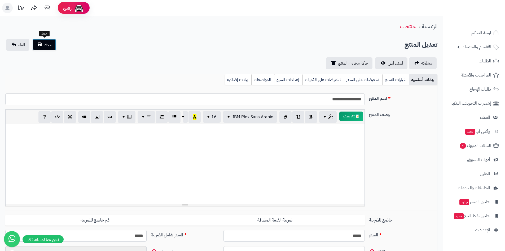
click at [49, 42] on span "حفظ" at bounding box center [48, 44] width 8 height 6
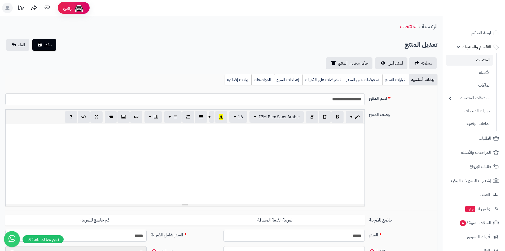
scroll to position [62, 0]
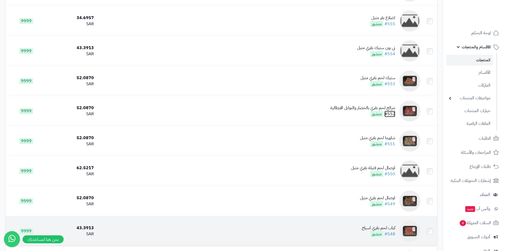
scroll to position [1008, 0]
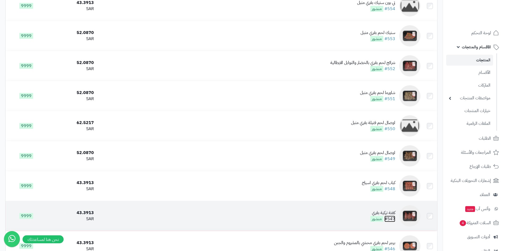
drag, startPoint x: 396, startPoint y: 218, endPoint x: 391, endPoint y: 216, distance: 5.9
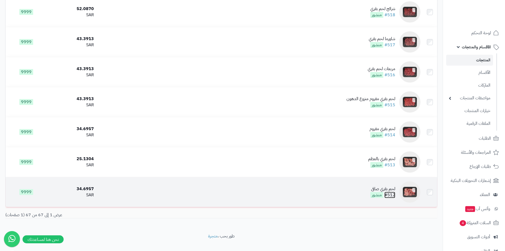
scroll to position [1879, 0]
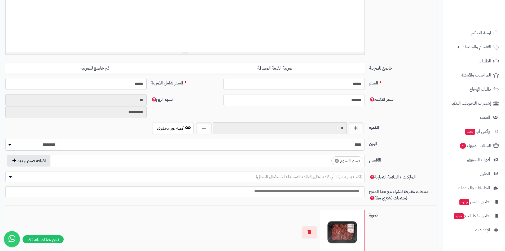
scroll to position [186, 0]
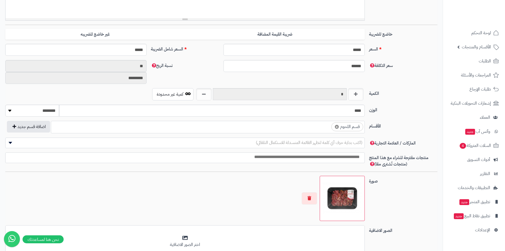
click at [316, 126] on ul "× قسم اللحوم" at bounding box center [208, 126] width 314 height 10
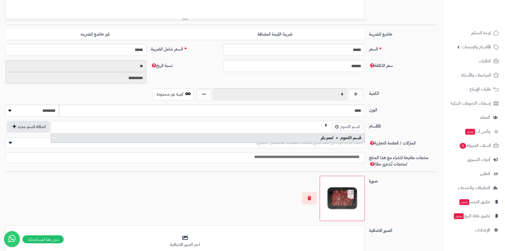
scroll to position [0, -2]
type input "**"
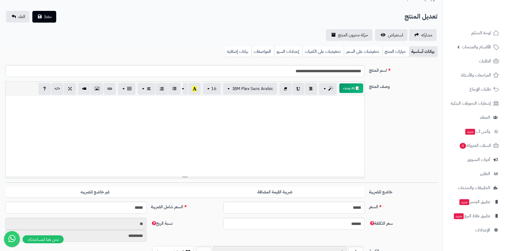
scroll to position [0, 0]
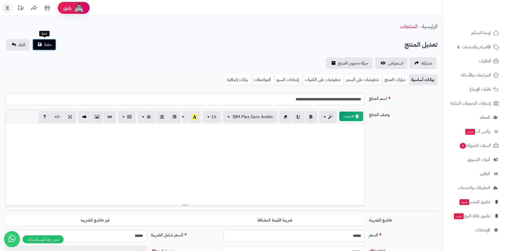
click at [51, 47] on span "حفظ" at bounding box center [48, 44] width 8 height 6
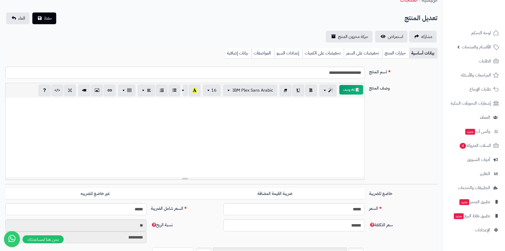
scroll to position [159, 0]
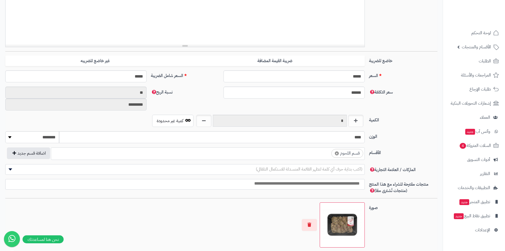
click at [317, 155] on ul "× قسم اللحوم" at bounding box center [208, 152] width 314 height 10
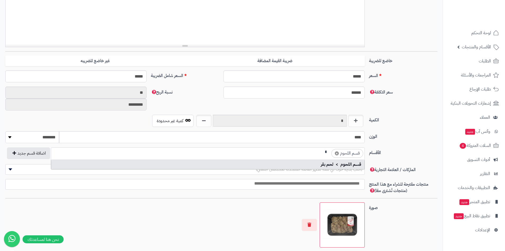
scroll to position [0, -2]
type input "**"
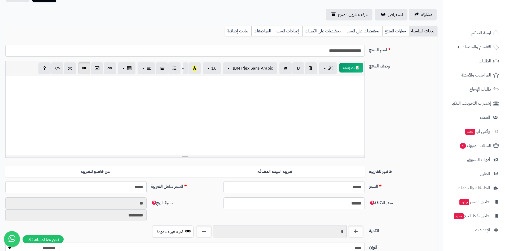
scroll to position [0, 0]
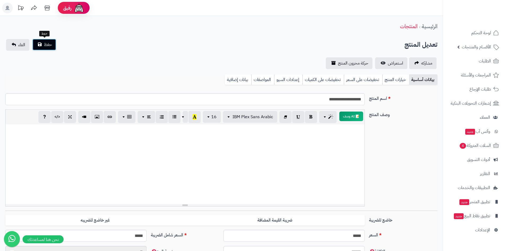
click at [47, 46] on span "حفظ" at bounding box center [48, 44] width 8 height 6
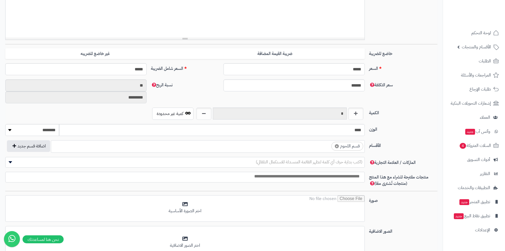
scroll to position [186, 0]
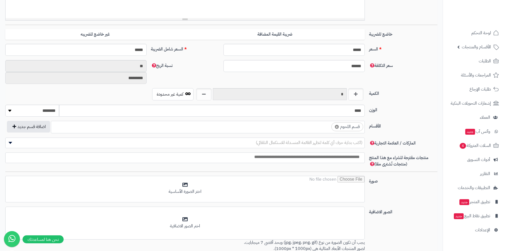
click at [318, 128] on ul "× قسم اللحوم" at bounding box center [208, 126] width 314 height 10
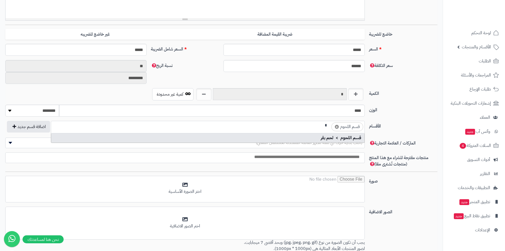
scroll to position [0, -2]
type input "**"
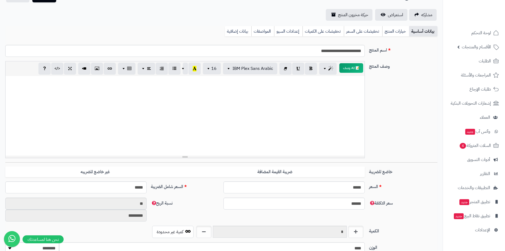
scroll to position [0, 0]
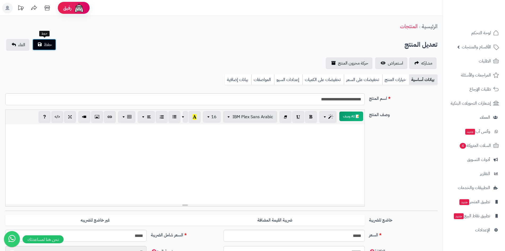
click at [51, 46] on span "حفظ" at bounding box center [48, 44] width 8 height 6
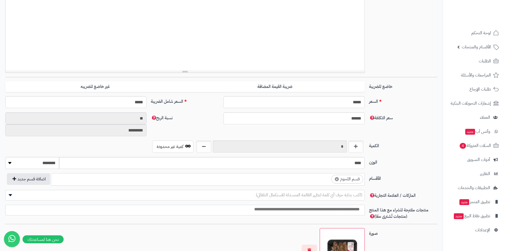
scroll to position [133, 0]
click at [319, 179] on ul "× قسم اللحوم" at bounding box center [208, 179] width 314 height 10
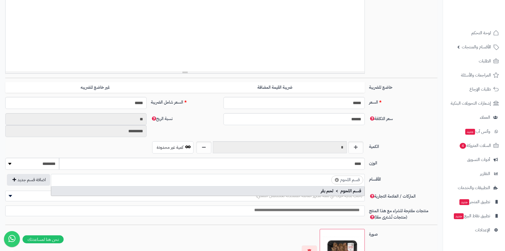
scroll to position [0, -2]
type input "**"
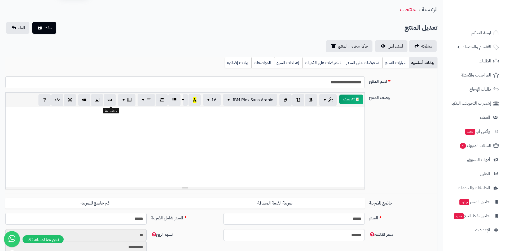
scroll to position [0, 0]
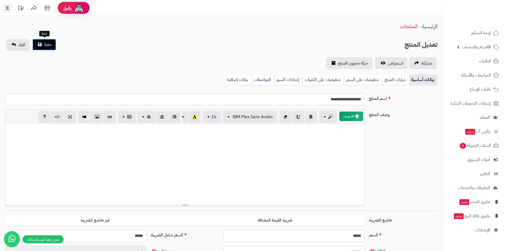
click at [42, 47] on button "حفظ" at bounding box center [44, 45] width 24 height 12
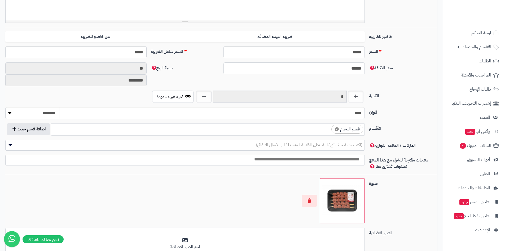
scroll to position [186, 0]
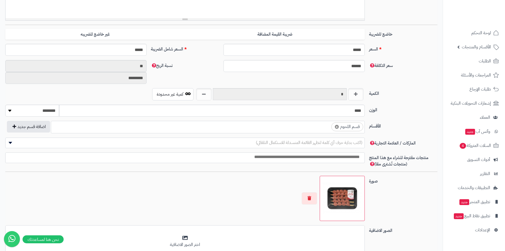
click at [320, 129] on ul "× قسم اللحوم" at bounding box center [208, 126] width 314 height 10
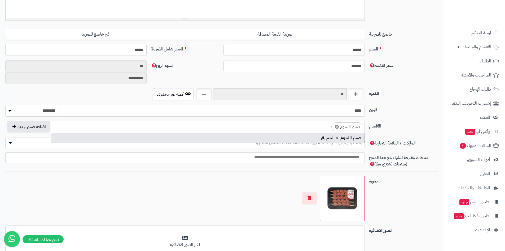
scroll to position [0, -2]
type input "**"
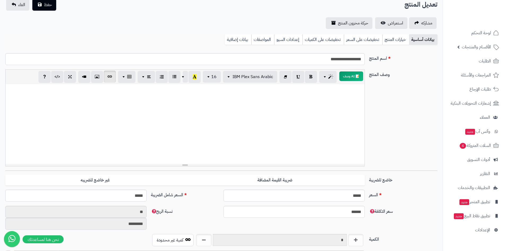
scroll to position [0, 0]
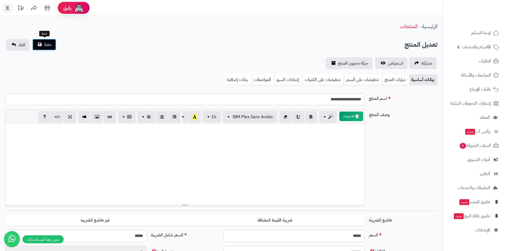
click at [48, 45] on span "حفظ" at bounding box center [48, 44] width 8 height 6
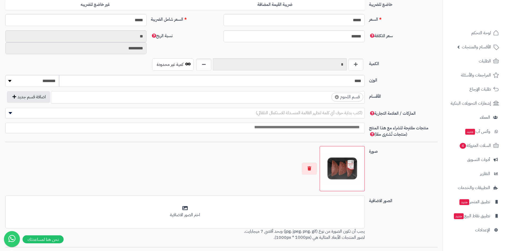
scroll to position [141, 0]
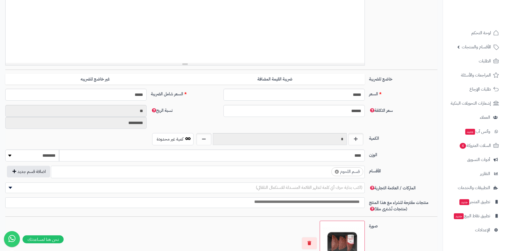
click at [308, 170] on ul "× قسم اللحوم" at bounding box center [208, 171] width 314 height 10
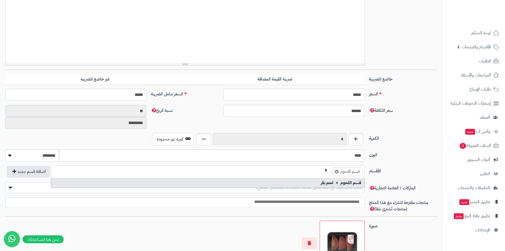
scroll to position [0, -2]
type input "**"
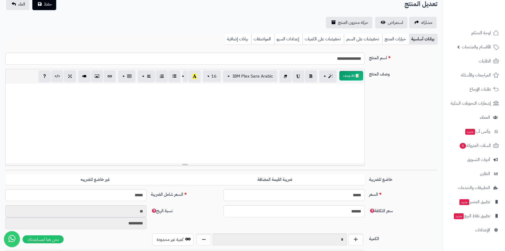
scroll to position [0, 0]
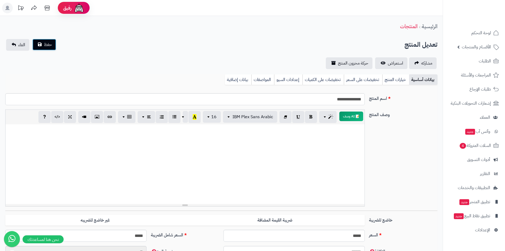
click at [47, 50] on button "حفظ" at bounding box center [44, 45] width 24 height 12
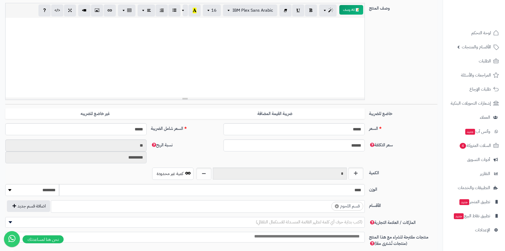
scroll to position [212, 0]
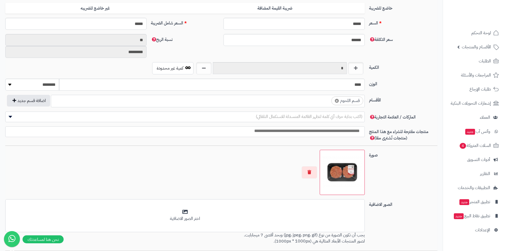
scroll to position [212, 0]
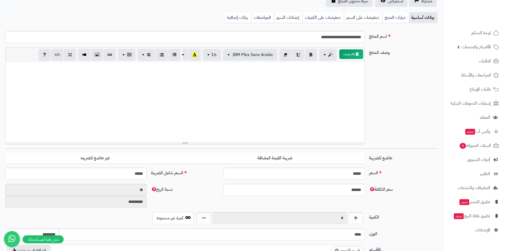
scroll to position [159, 0]
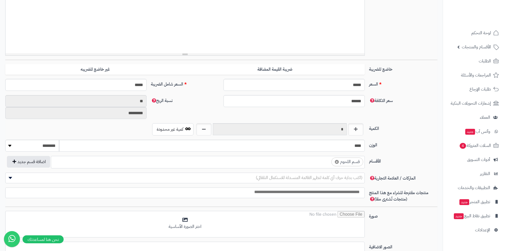
scroll to position [159, 0]
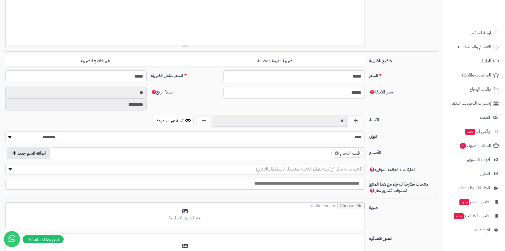
click at [318, 153] on ul "× قسم اللحوم" at bounding box center [208, 152] width 314 height 10
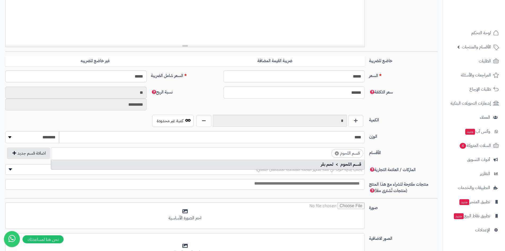
scroll to position [0, -3]
type input "*"
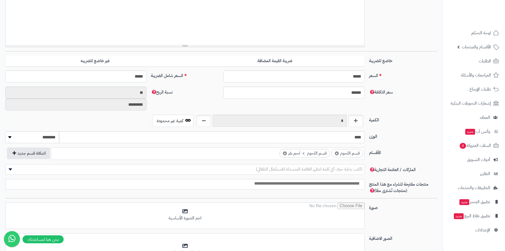
scroll to position [0, 0]
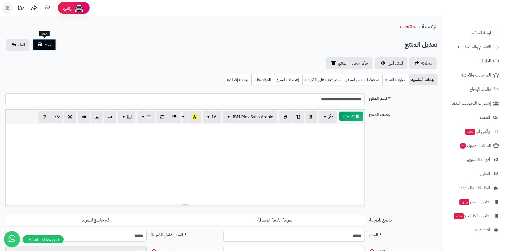
click at [49, 45] on span "حفظ" at bounding box center [48, 44] width 8 height 6
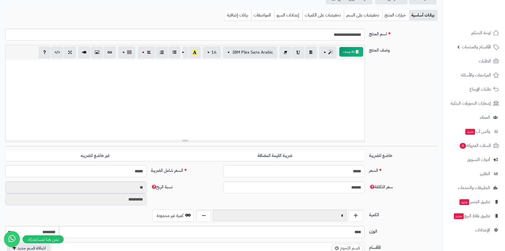
scroll to position [133, 0]
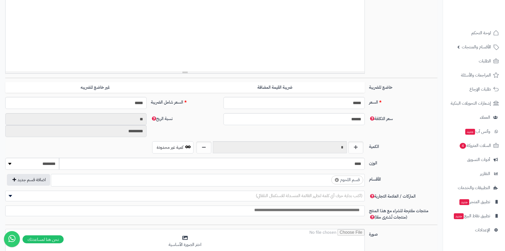
click at [314, 180] on ul "× قسم اللحوم" at bounding box center [208, 179] width 314 height 10
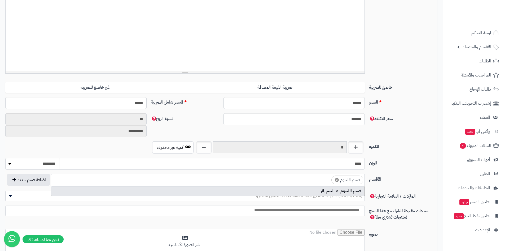
scroll to position [0, -2]
type input "**"
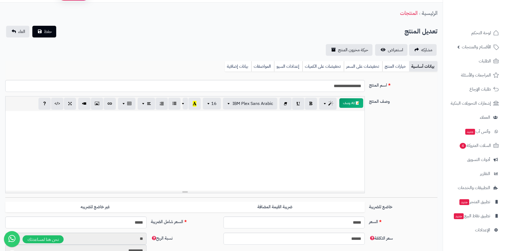
scroll to position [0, 0]
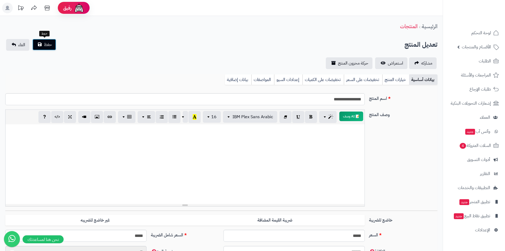
click at [53, 44] on button "حفظ" at bounding box center [44, 45] width 24 height 12
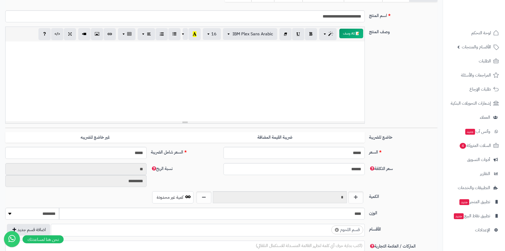
scroll to position [133, 0]
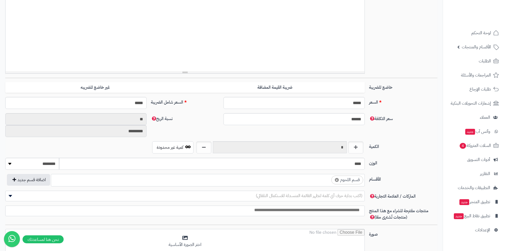
click at [293, 177] on ul "× قسم اللحوم" at bounding box center [208, 179] width 314 height 10
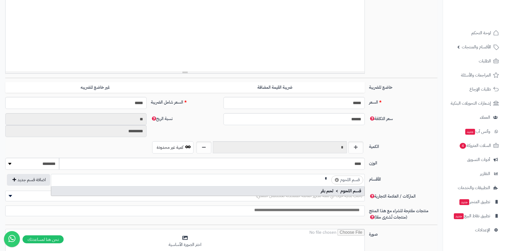
scroll to position [0, -2]
type input "**"
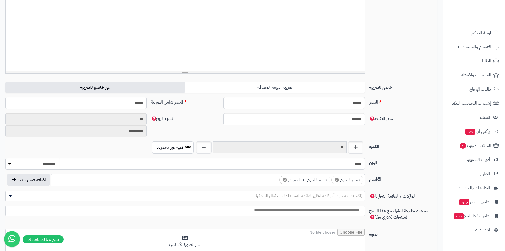
scroll to position [0, 0]
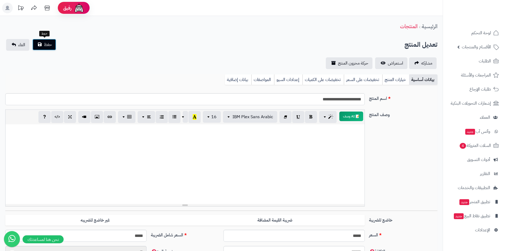
click at [47, 47] on span "حفظ" at bounding box center [48, 44] width 8 height 6
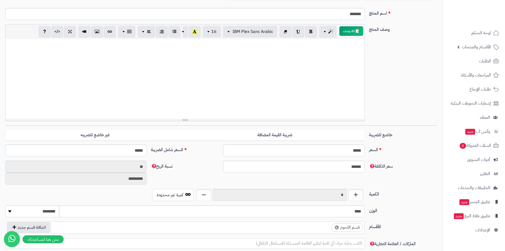
scroll to position [159, 0]
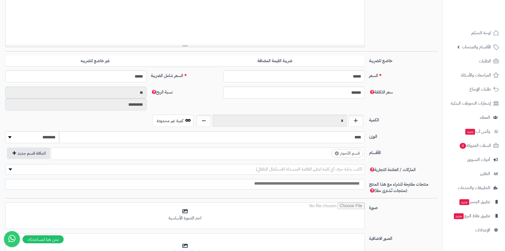
click at [302, 158] on span "× قسم اللحوم" at bounding box center [208, 153] width 314 height 12
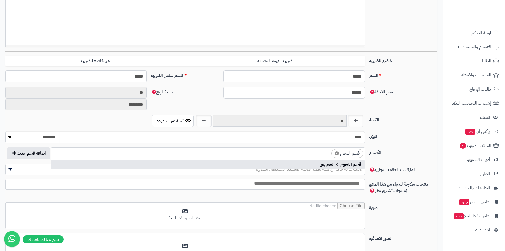
scroll to position [0, -2]
type input "**"
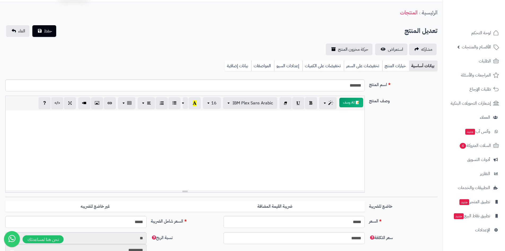
scroll to position [0, 0]
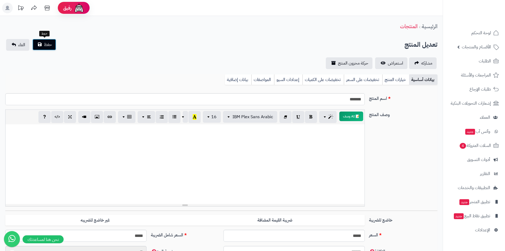
click at [53, 45] on button "حفظ" at bounding box center [44, 45] width 24 height 12
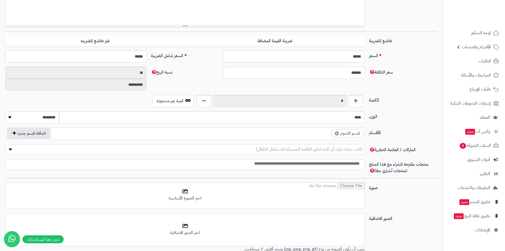
scroll to position [186, 0]
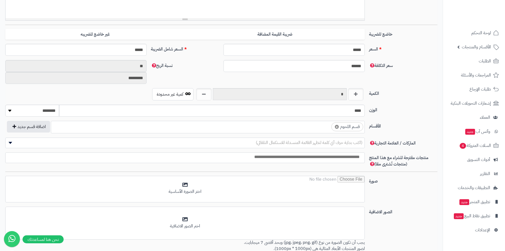
click at [311, 129] on ul "× قسم اللحوم" at bounding box center [208, 126] width 314 height 10
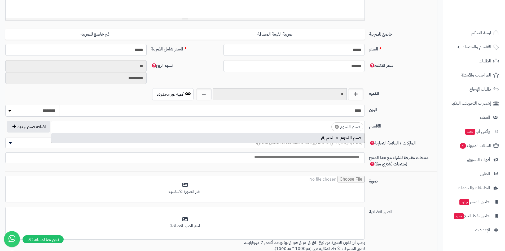
scroll to position [0, -2]
type input "**"
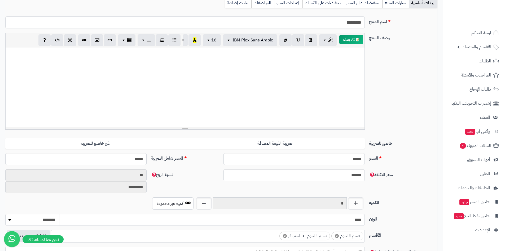
scroll to position [0, 0]
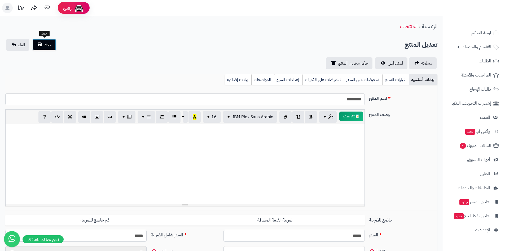
click at [48, 45] on span "حفظ" at bounding box center [48, 44] width 8 height 6
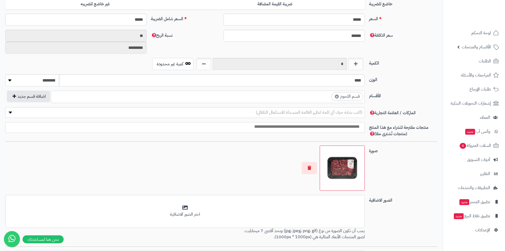
scroll to position [186, 0]
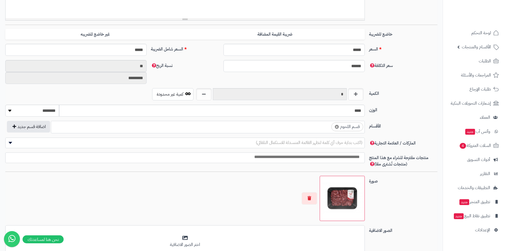
click at [325, 129] on ul "× قسم اللحوم" at bounding box center [208, 126] width 314 height 10
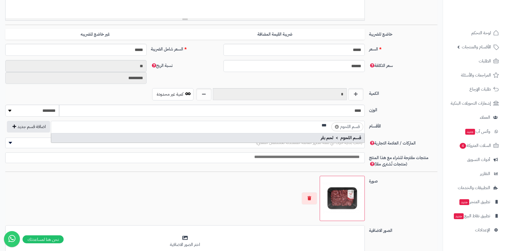
scroll to position [0, 0]
type input "***"
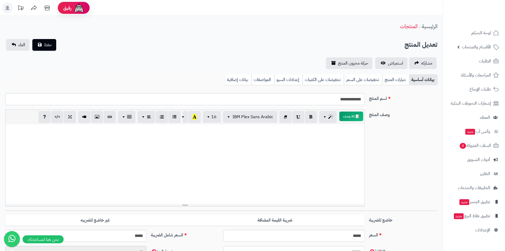
click at [58, 47] on div "تعديل المنتج حفظ الغاء" at bounding box center [221, 45] width 432 height 12
click at [53, 48] on button "حفظ" at bounding box center [44, 45] width 24 height 12
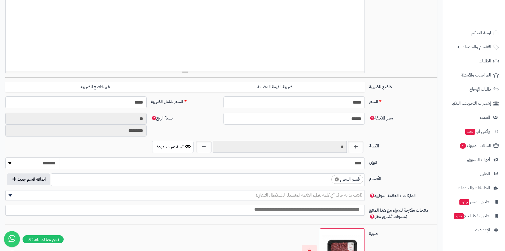
scroll to position [159, 0]
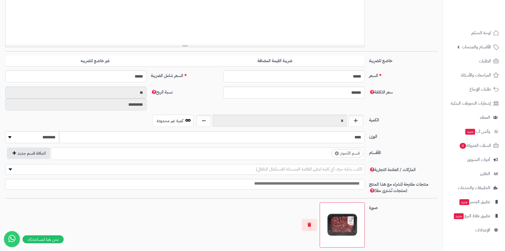
click at [318, 151] on ul "× قسم اللحوم" at bounding box center [208, 152] width 314 height 10
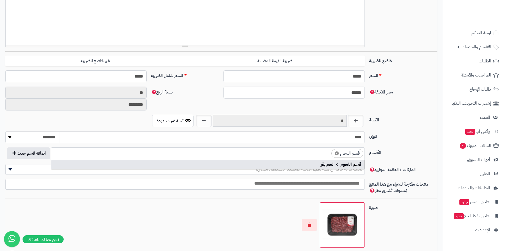
scroll to position [0, -2]
type input "**"
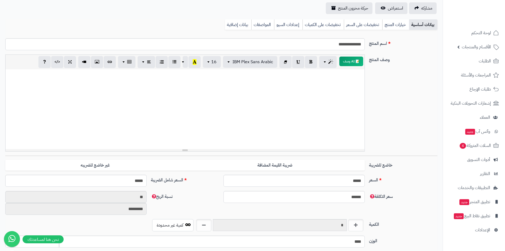
scroll to position [0, 0]
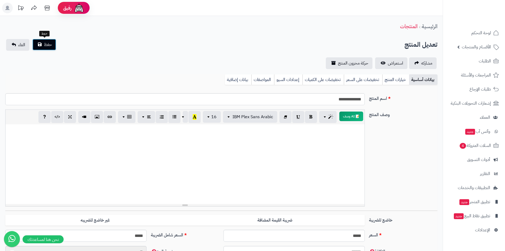
click at [51, 44] on span "حفظ" at bounding box center [48, 44] width 8 height 6
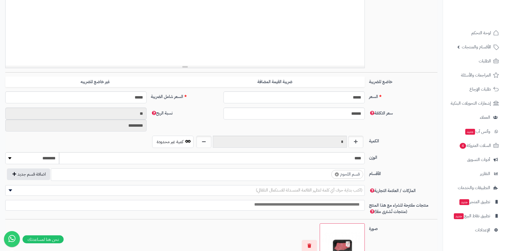
scroll to position [186, 0]
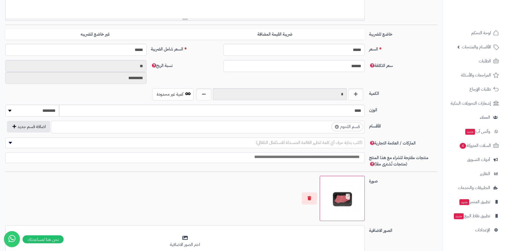
click at [331, 127] on ul "× قسم اللحوم" at bounding box center [208, 126] width 314 height 10
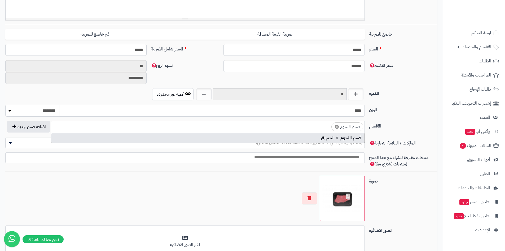
scroll to position [0, -3]
type input "*"
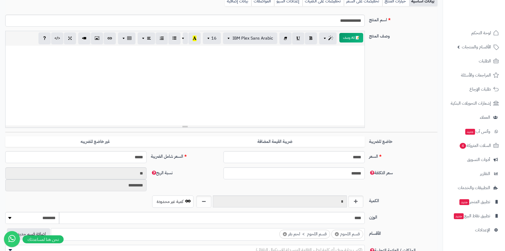
scroll to position [0, 0]
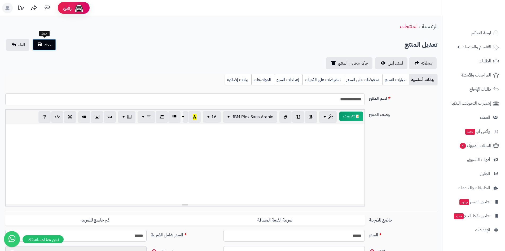
click at [48, 42] on span "حفظ" at bounding box center [48, 44] width 8 height 6
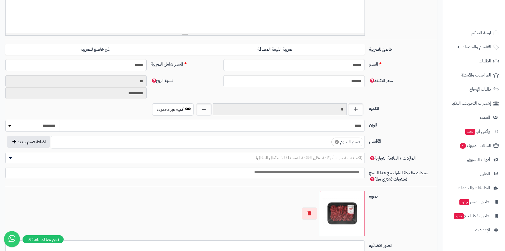
scroll to position [239, 0]
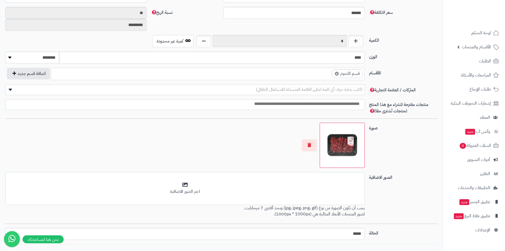
click at [316, 72] on ul "× قسم اللحوم" at bounding box center [208, 73] width 314 height 10
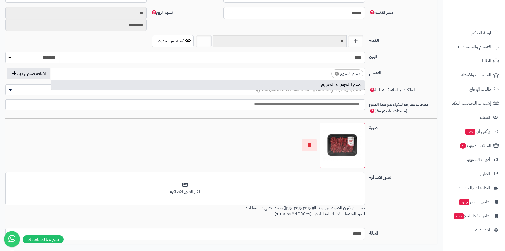
scroll to position [0, -2]
type input "**"
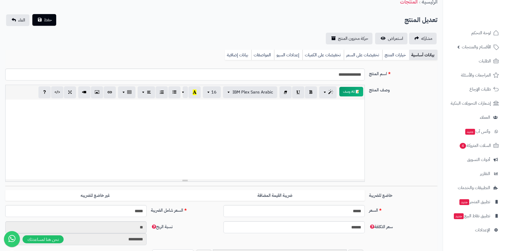
scroll to position [0, 0]
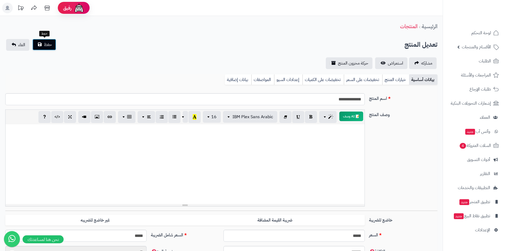
click at [52, 50] on button "حفظ" at bounding box center [44, 45] width 24 height 12
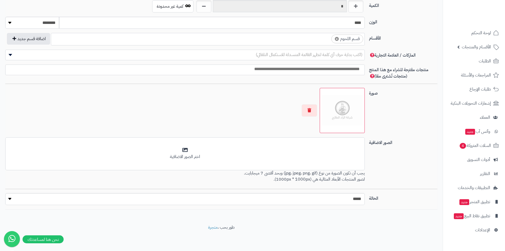
scroll to position [194, 0]
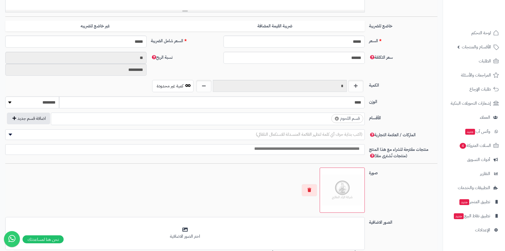
click at [314, 117] on ul "× قسم اللحوم" at bounding box center [208, 118] width 314 height 10
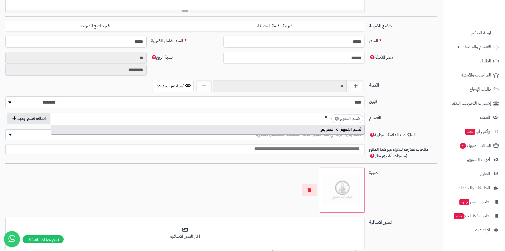
scroll to position [0, -2]
type input "**"
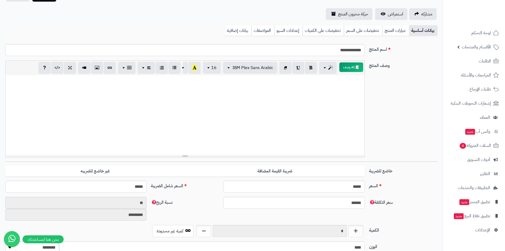
scroll to position [0, 0]
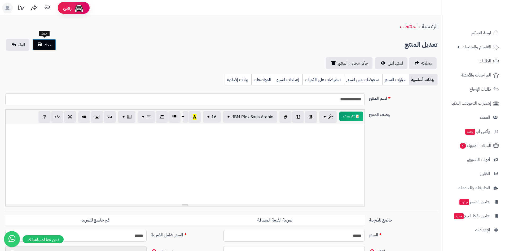
click at [44, 47] on button "حفظ" at bounding box center [44, 45] width 24 height 12
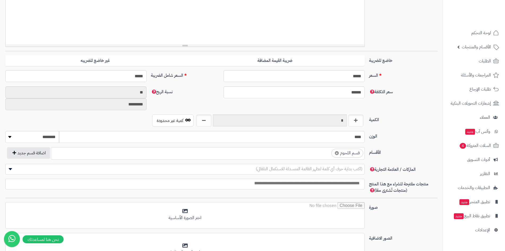
scroll to position [159, 0]
click at [317, 155] on ul "× قسم اللحوم" at bounding box center [208, 152] width 314 height 10
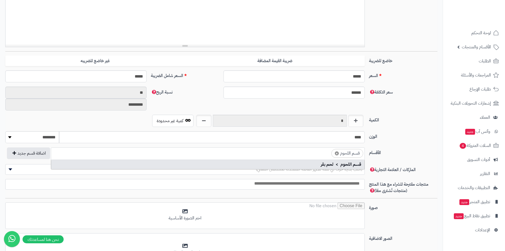
scroll to position [0, -2]
type input "**"
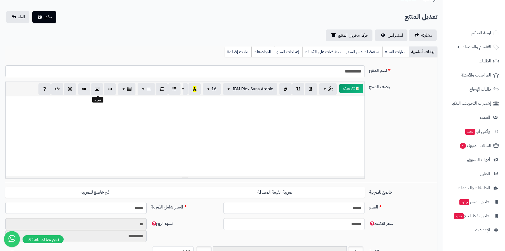
scroll to position [0, 0]
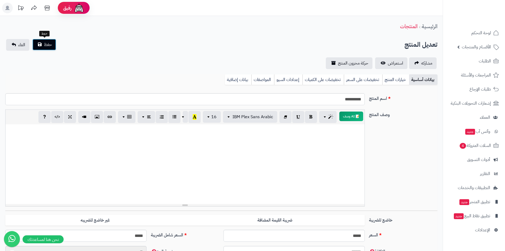
click at [49, 46] on span "حفظ" at bounding box center [48, 44] width 8 height 6
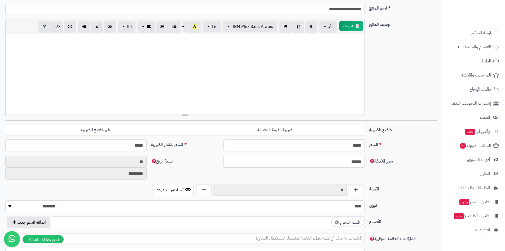
scroll to position [212, 0]
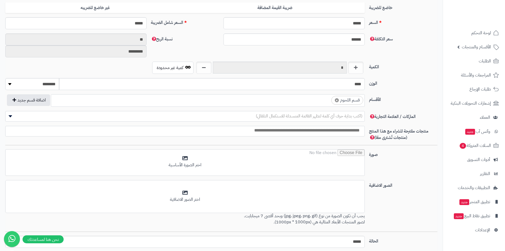
click at [318, 99] on ul "× قسم اللحوم" at bounding box center [208, 99] width 314 height 10
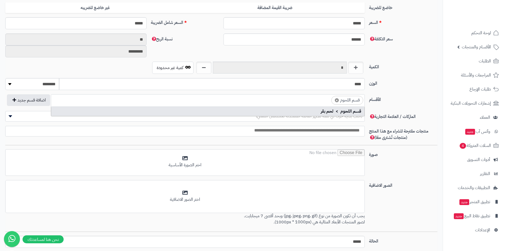
scroll to position [0, -2]
type input "**"
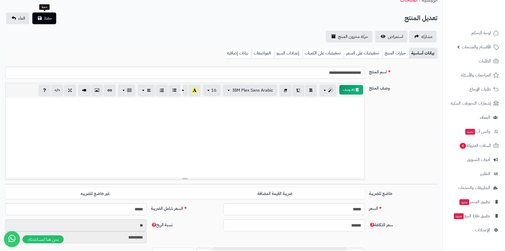
scroll to position [0, 0]
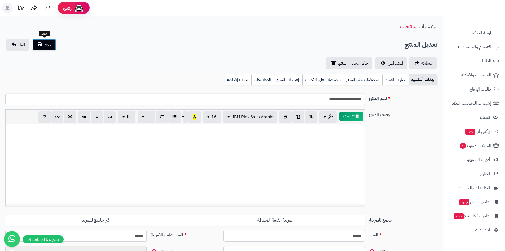
click at [46, 44] on span "حفظ" at bounding box center [48, 44] width 8 height 6
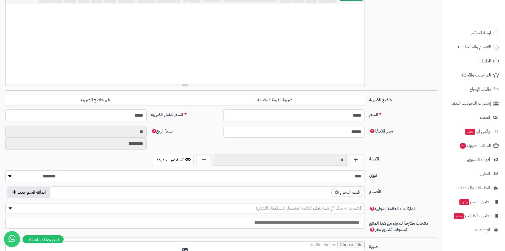
scroll to position [186, 0]
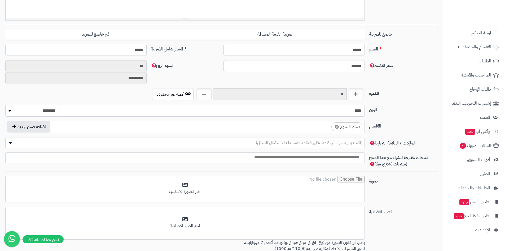
click at [316, 128] on ul "× قسم اللحوم" at bounding box center [208, 126] width 314 height 10
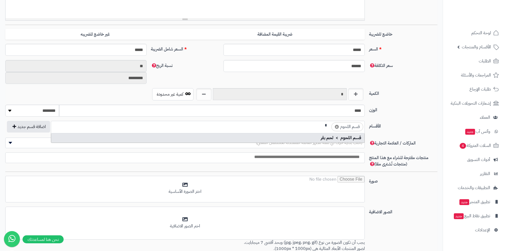
scroll to position [0, -2]
type input "**"
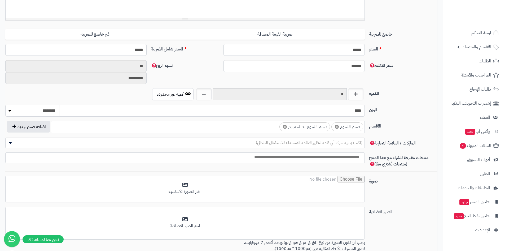
scroll to position [0, 0]
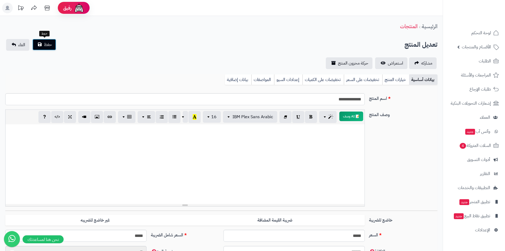
click at [45, 42] on span "حفظ" at bounding box center [48, 44] width 8 height 6
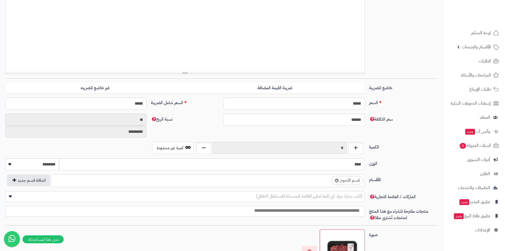
scroll to position [159, 0]
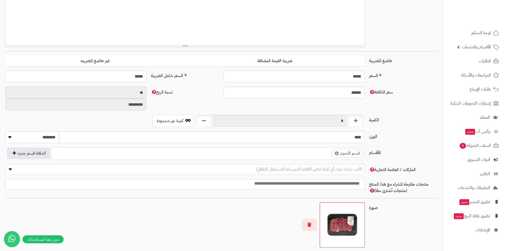
click at [322, 155] on ul "× قسم اللحوم" at bounding box center [208, 152] width 314 height 10
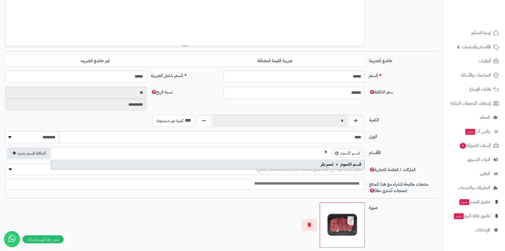
scroll to position [0, -2]
type input "**"
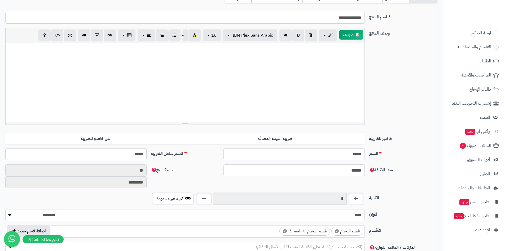
scroll to position [0, 0]
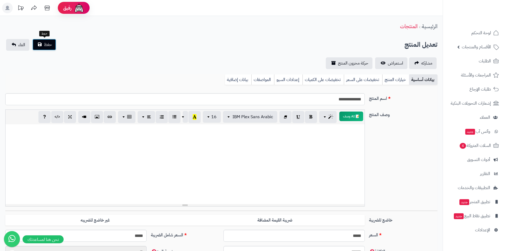
click at [48, 48] on button "حفظ" at bounding box center [44, 45] width 24 height 12
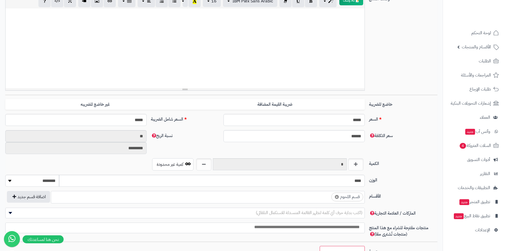
scroll to position [159, 0]
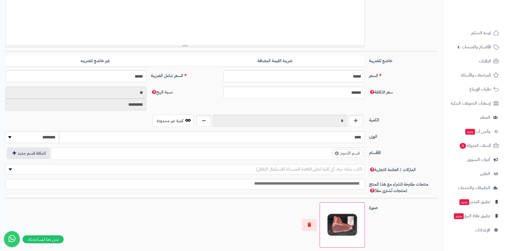
click at [309, 158] on span "× قسم اللحوم" at bounding box center [208, 153] width 314 height 12
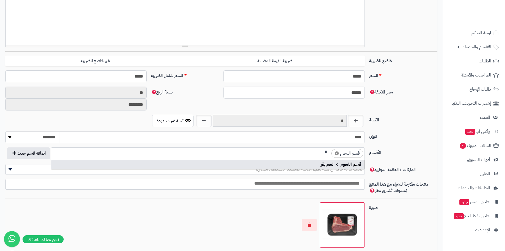
scroll to position [0, 0]
type input "***"
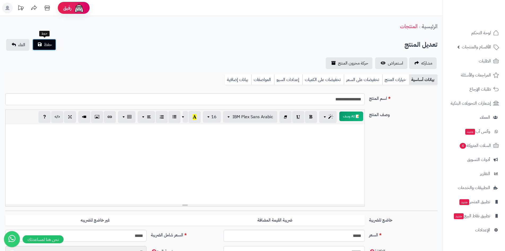
click at [51, 46] on span "حفظ" at bounding box center [48, 44] width 8 height 6
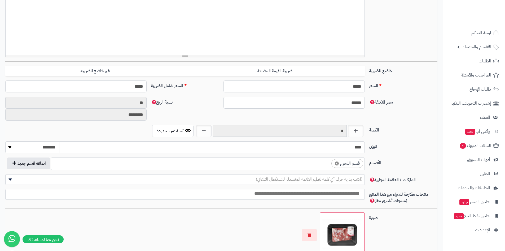
scroll to position [212, 0]
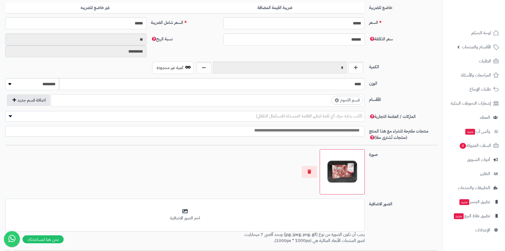
click at [312, 102] on ul "× قسم اللحوم" at bounding box center [208, 99] width 314 height 10
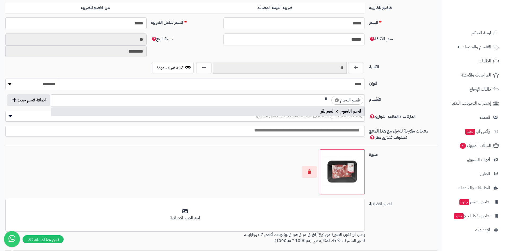
scroll to position [0, 0]
type input "***"
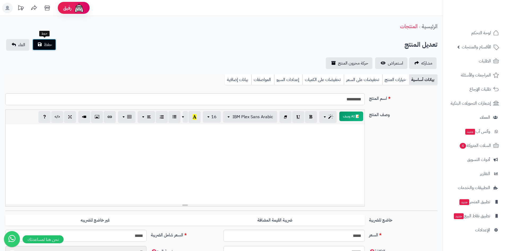
click at [47, 47] on span "حفظ" at bounding box center [48, 44] width 8 height 6
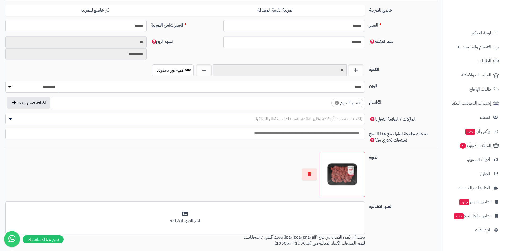
scroll to position [212, 0]
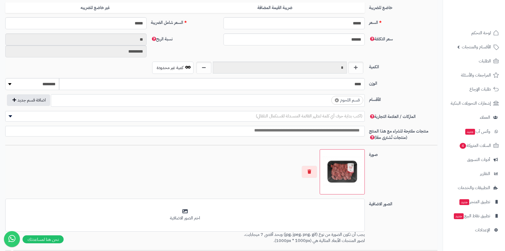
click at [309, 102] on ul "× قسم اللحوم" at bounding box center [208, 99] width 314 height 10
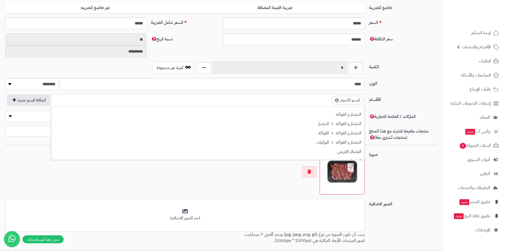
scroll to position [0, -3]
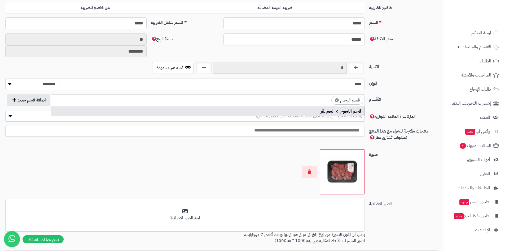
type input "*"
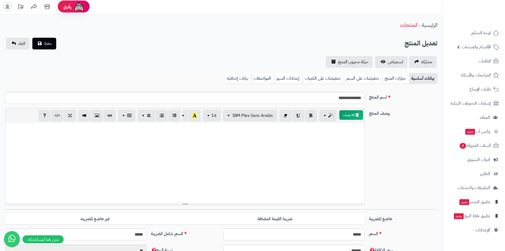
scroll to position [0, 0]
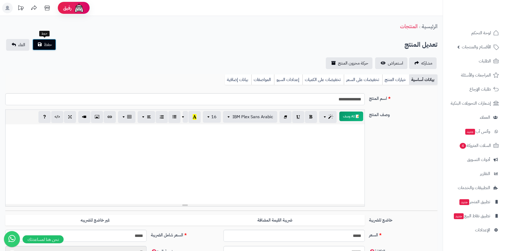
click at [51, 44] on span "حفظ" at bounding box center [48, 44] width 8 height 6
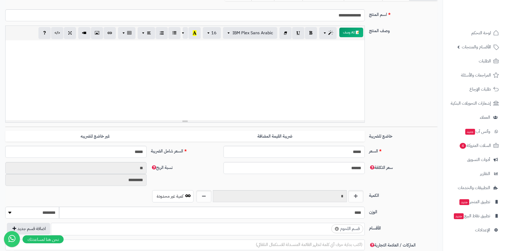
scroll to position [159, 0]
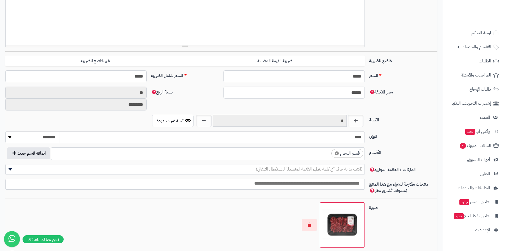
click at [320, 153] on ul "× قسم اللحوم" at bounding box center [208, 152] width 314 height 10
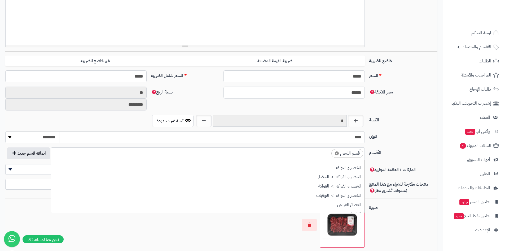
scroll to position [0, -3]
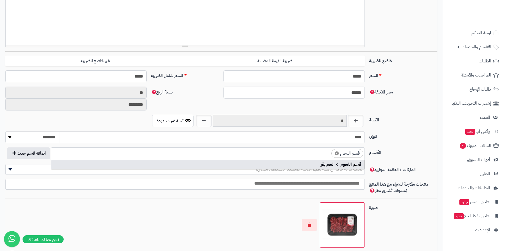
type input "*"
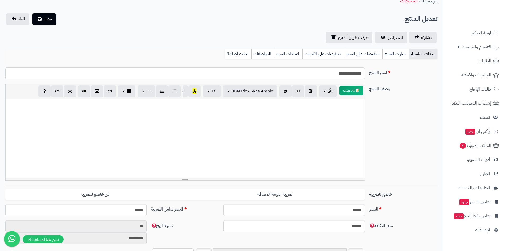
scroll to position [0, 0]
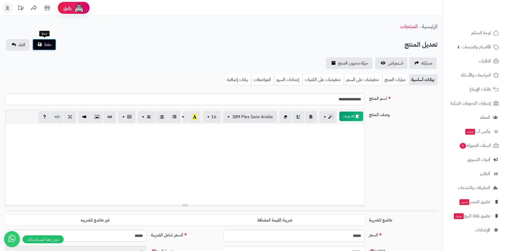
click at [50, 46] on span "حفظ" at bounding box center [48, 44] width 8 height 6
click at [331, 151] on div at bounding box center [185, 164] width 359 height 80
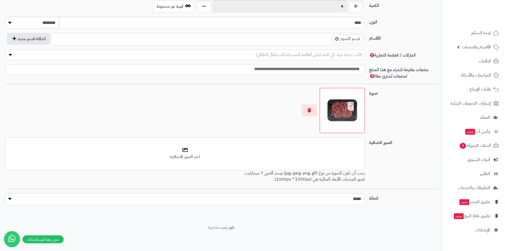
scroll to position [194, 0]
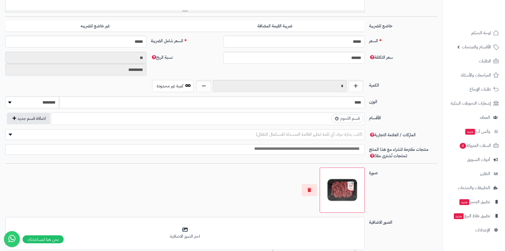
click at [326, 119] on input "search" at bounding box center [326, 117] width 7 height 6
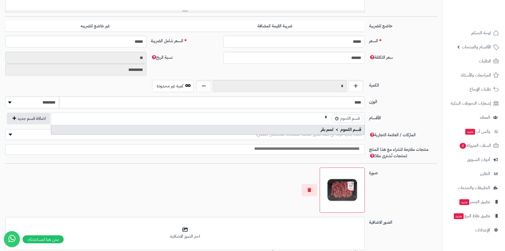
scroll to position [0, -2]
type input "**"
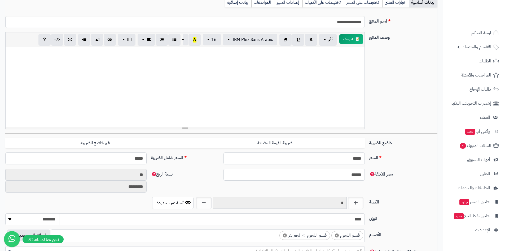
scroll to position [35, 0]
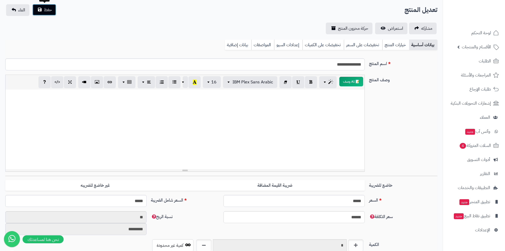
click at [44, 6] on button "حفظ" at bounding box center [44, 10] width 24 height 12
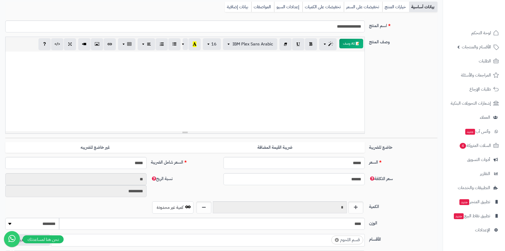
scroll to position [159, 0]
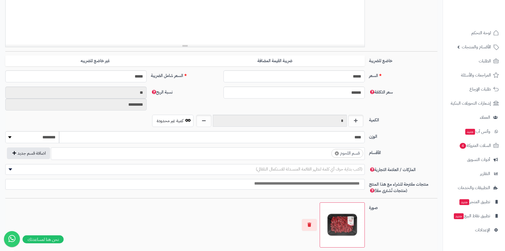
click at [323, 154] on input "search" at bounding box center [326, 152] width 7 height 6
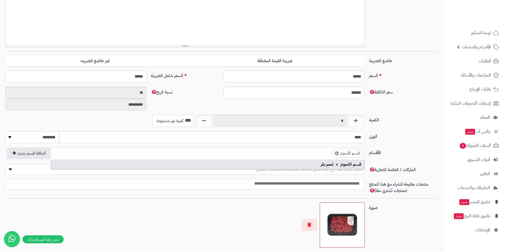
scroll to position [0, -2]
type input "**"
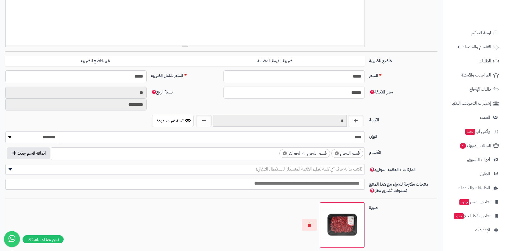
scroll to position [0, 0]
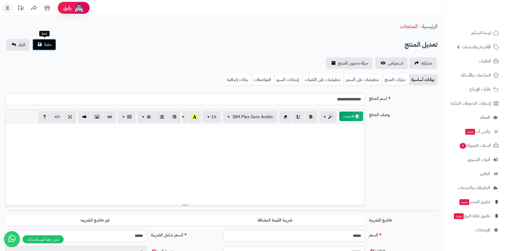
click at [44, 40] on button "حفظ" at bounding box center [44, 45] width 24 height 12
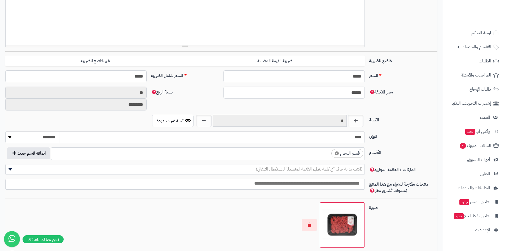
click at [318, 155] on ul "× قسم اللحوم" at bounding box center [208, 152] width 314 height 10
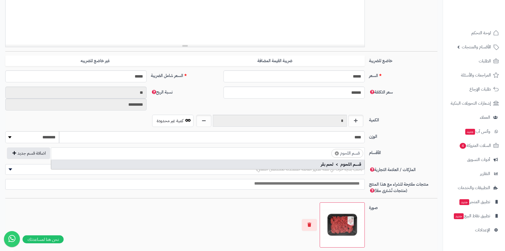
scroll to position [0, -3]
type input "*"
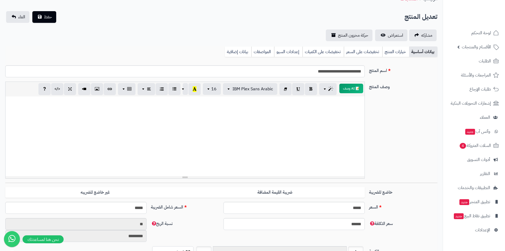
scroll to position [0, 0]
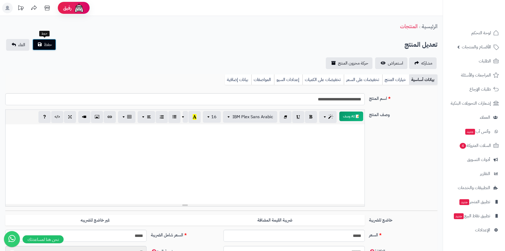
click at [53, 43] on button "حفظ" at bounding box center [44, 45] width 24 height 12
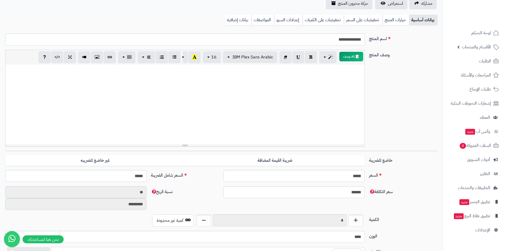
scroll to position [159, 0]
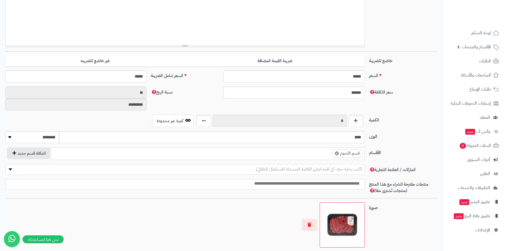
click at [316, 151] on ul "× قسم اللحوم" at bounding box center [208, 152] width 314 height 10
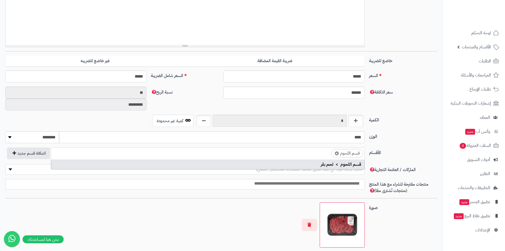
scroll to position [0, -3]
type input "*"
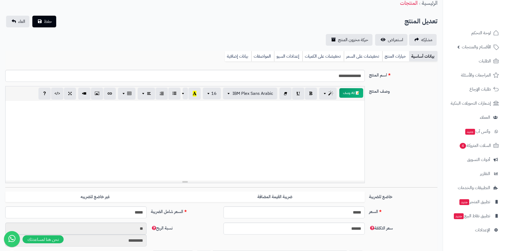
scroll to position [0, 0]
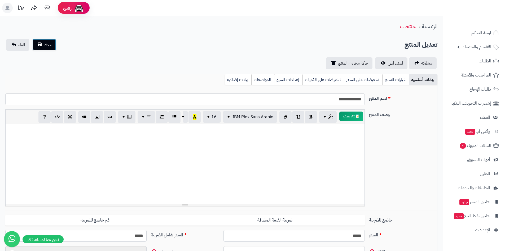
click at [48, 47] on span "حفظ" at bounding box center [48, 44] width 8 height 6
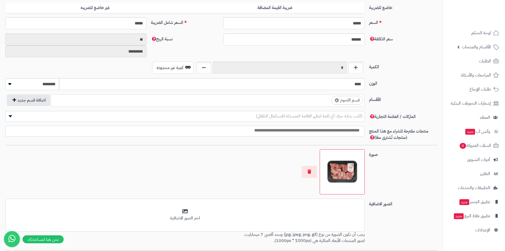
click at [321, 102] on ul "× قسم اللحوم" at bounding box center [208, 99] width 314 height 10
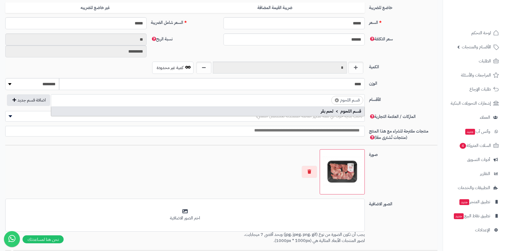
scroll to position [0, -3]
type input "*"
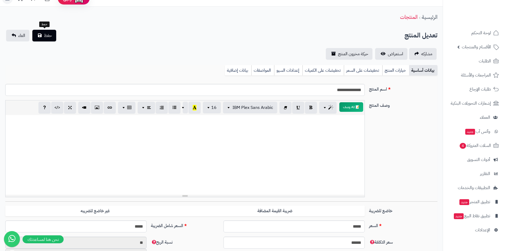
scroll to position [0, 0]
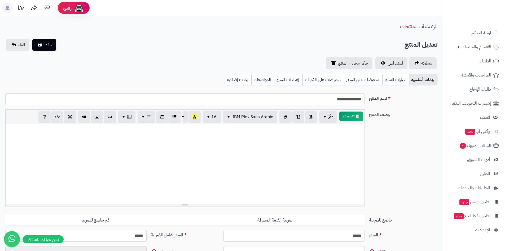
drag, startPoint x: 52, startPoint y: 37, endPoint x: 49, endPoint y: 44, distance: 7.1
click at [49, 44] on span "حفظ" at bounding box center [48, 44] width 8 height 6
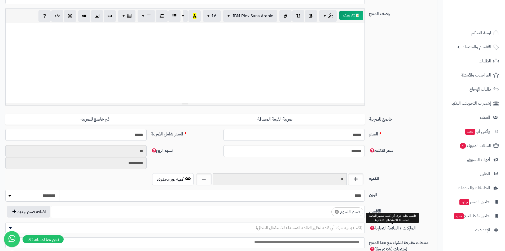
scroll to position [186, 0]
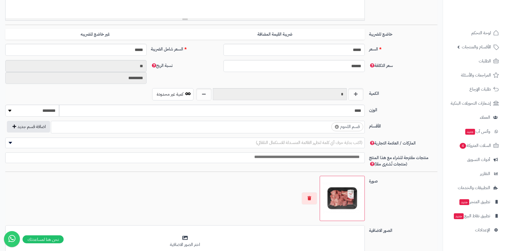
click at [318, 131] on ul "× قسم اللحوم" at bounding box center [208, 126] width 314 height 10
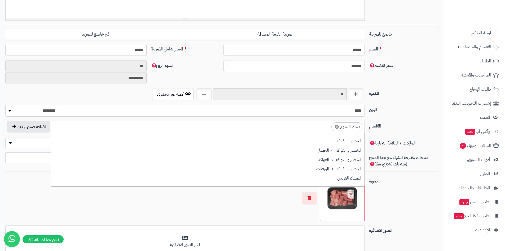
scroll to position [0, -3]
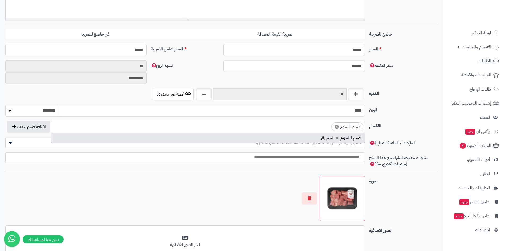
type input "*"
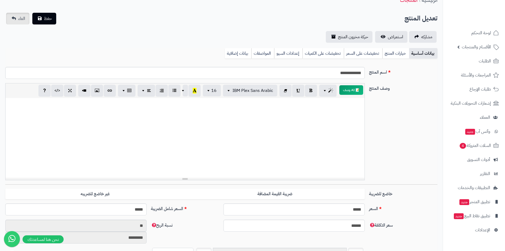
scroll to position [0, 0]
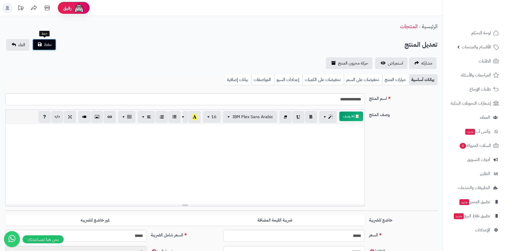
click at [54, 46] on button "حفظ" at bounding box center [44, 45] width 24 height 12
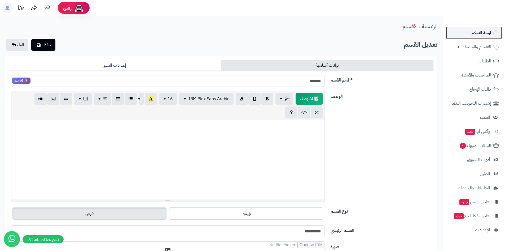
click at [480, 34] on span "لوحة التحكم" at bounding box center [481, 32] width 19 height 7
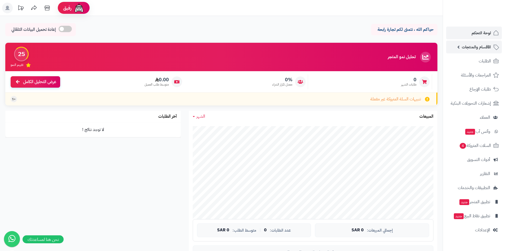
click at [470, 48] on span "الأقسام والمنتجات" at bounding box center [476, 46] width 29 height 7
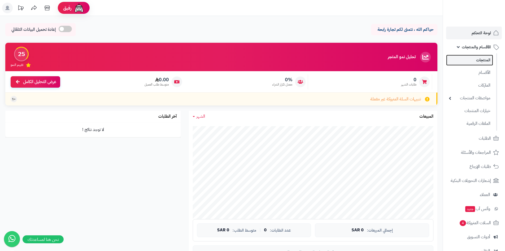
click at [485, 59] on link "المنتجات" at bounding box center [469, 60] width 47 height 11
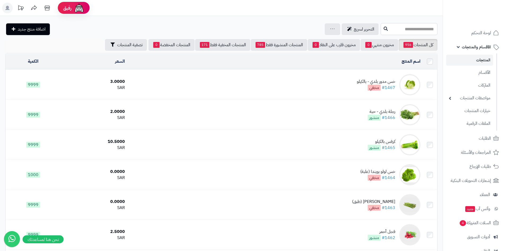
click at [402, 29] on input "text" at bounding box center [409, 29] width 57 height 12
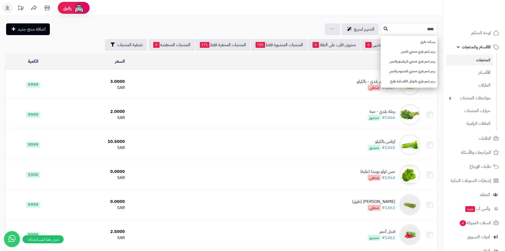
type input "****"
click at [382, 30] on button at bounding box center [386, 29] width 8 height 10
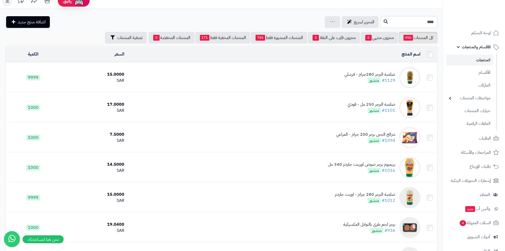
scroll to position [186, 0]
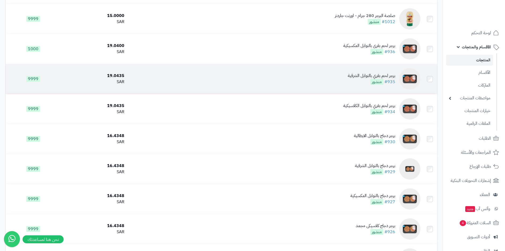
click at [314, 80] on td "برجر لحم بقري بالتوابل الشرقية #935 منشور" at bounding box center [275, 79] width 296 height 30
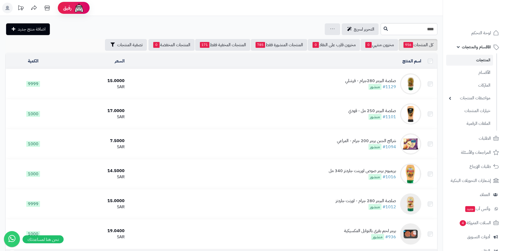
scroll to position [186, 0]
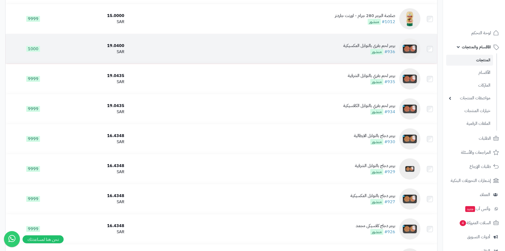
click at [348, 47] on div "برجر لحم بقرى بالتوابل المكسيكية" at bounding box center [370, 46] width 52 height 6
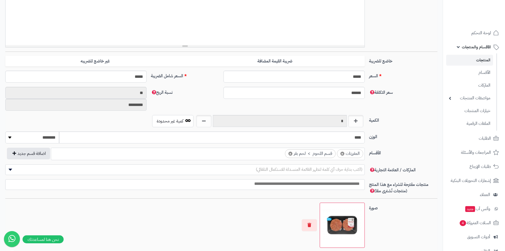
scroll to position [36, 0]
click at [288, 154] on li "× قسم اللحوم > لحم بقر" at bounding box center [310, 153] width 51 height 9
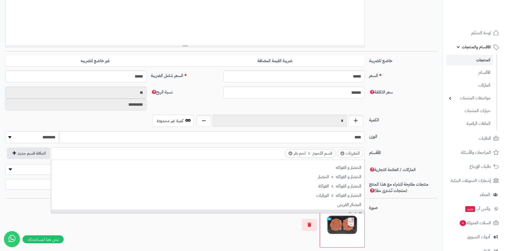
click at [290, 153] on span "×" at bounding box center [291, 153] width 4 height 4
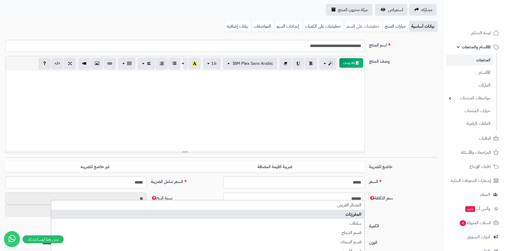
scroll to position [0, 0]
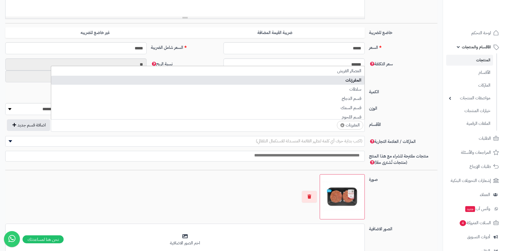
click at [54, 42] on div "**********" at bounding box center [221, 70] width 443 height 482
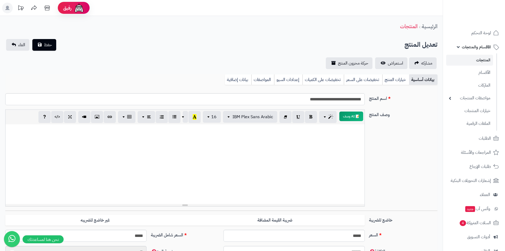
click at [474, 61] on link "المنتجات" at bounding box center [469, 60] width 47 height 11
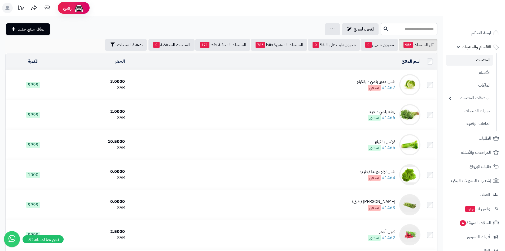
click at [411, 29] on input "text" at bounding box center [409, 29] width 57 height 12
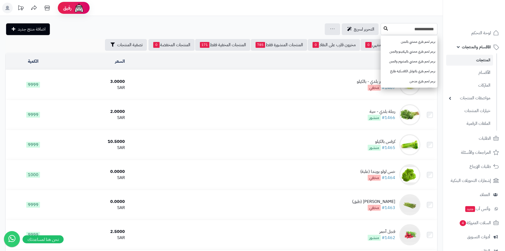
type input "**********"
click at [382, 31] on button at bounding box center [386, 29] width 8 height 10
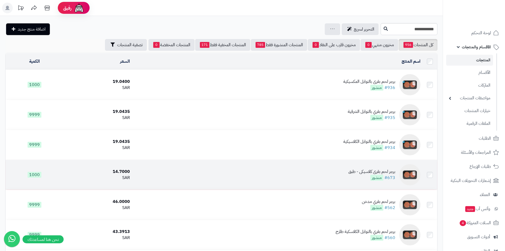
click at [373, 171] on div "برجر لحم بقرى كلاسيكى - طبق" at bounding box center [372, 171] width 47 height 6
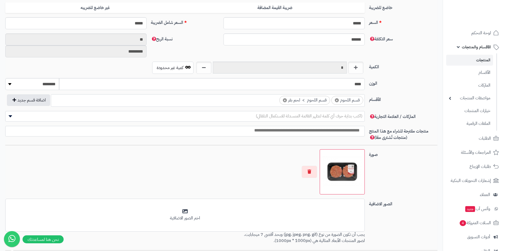
scroll to position [62, 0]
click at [285, 102] on span "×" at bounding box center [285, 100] width 4 height 4
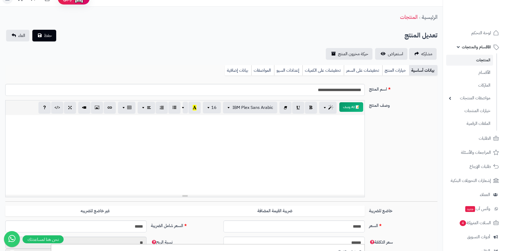
scroll to position [0, 0]
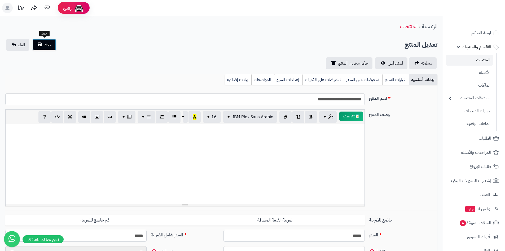
click at [48, 43] on span "حفظ" at bounding box center [48, 44] width 8 height 6
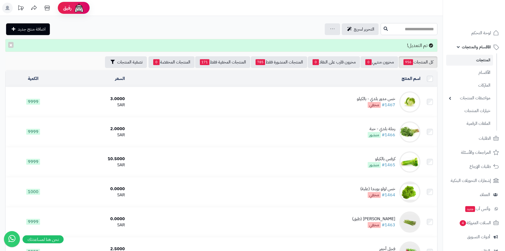
click at [408, 33] on input "text" at bounding box center [409, 29] width 57 height 12
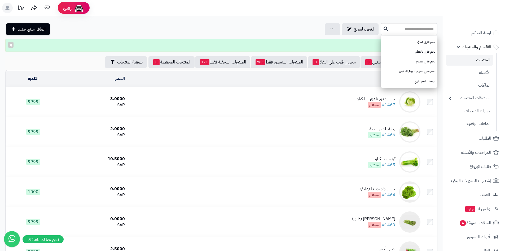
click at [264, 7] on header "رفيق ! الطلبات معالجة مكتمل إرجاع المنتجات العملاء المتواجدون الان 6 عملاء منتظ…" at bounding box center [252, 8] width 505 height 16
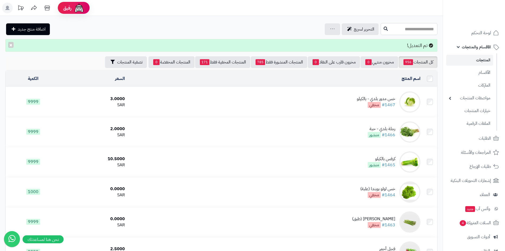
click at [427, 32] on input "text" at bounding box center [409, 29] width 57 height 12
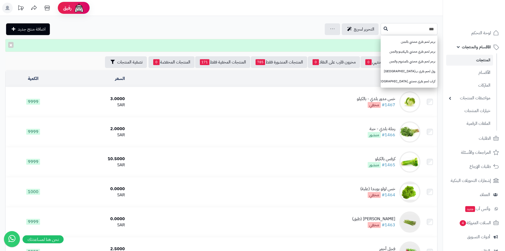
click at [381, 29] on input "***" at bounding box center [409, 29] width 57 height 12
type input "***"
click at [384, 29] on icon at bounding box center [386, 28] width 4 height 4
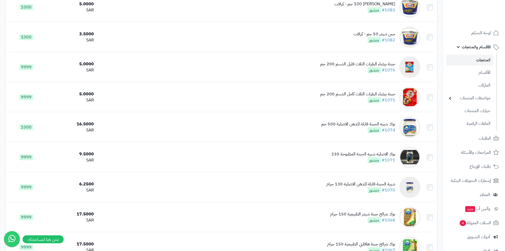
scroll to position [265, 0]
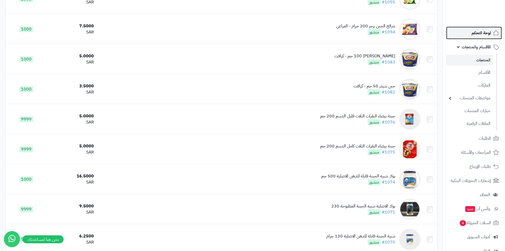
click at [481, 30] on span "لوحة التحكم" at bounding box center [481, 32] width 19 height 7
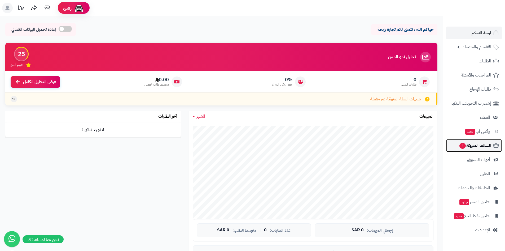
click at [485, 151] on link "السلات المتروكة 4" at bounding box center [474, 145] width 56 height 13
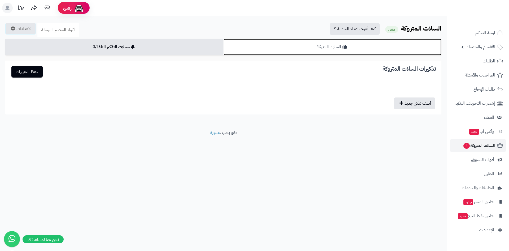
click at [354, 51] on link "السلات المتروكة" at bounding box center [333, 47] width 218 height 16
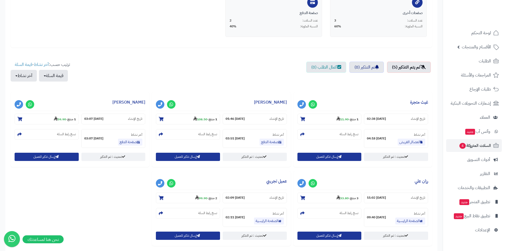
scroll to position [159, 0]
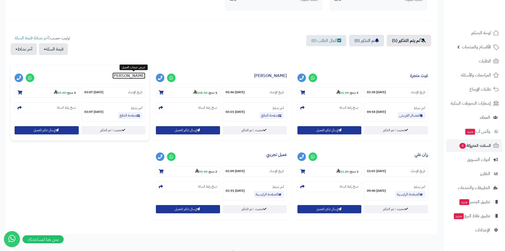
click at [130, 76] on link "[PERSON_NAME]" at bounding box center [128, 75] width 33 height 6
click at [62, 92] on strong "59.90" at bounding box center [60, 92] width 12 height 5
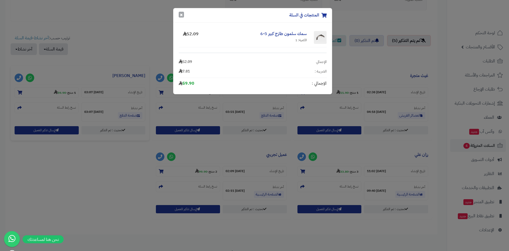
click at [181, 14] on button "×" at bounding box center [181, 15] width 5 height 6
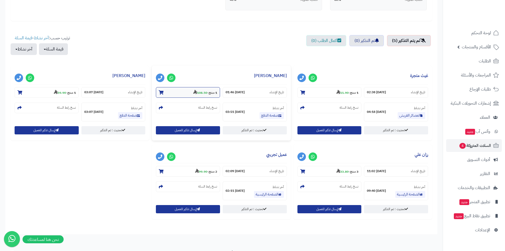
click at [165, 94] on section "1 منتج - 108.50" at bounding box center [188, 92] width 64 height 11
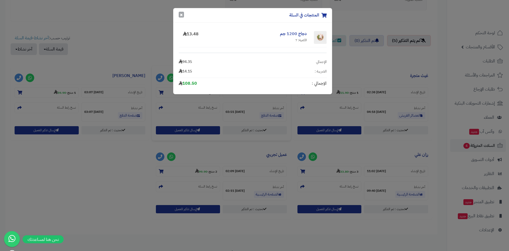
click at [181, 16] on button "×" at bounding box center [181, 15] width 5 height 6
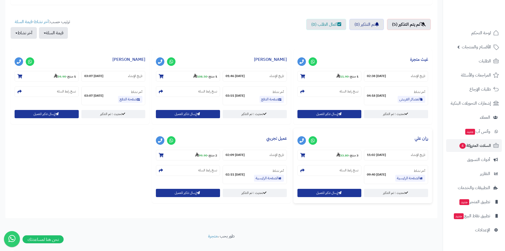
scroll to position [184, 0]
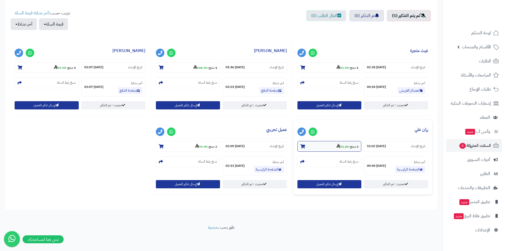
click at [334, 144] on section "3 منتج - 33.80" at bounding box center [330, 146] width 64 height 11
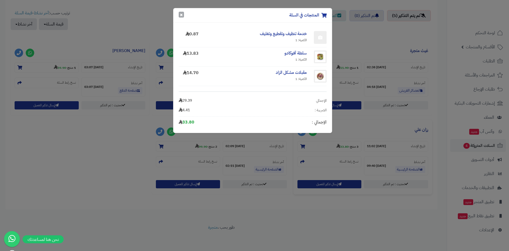
click at [180, 15] on button "×" at bounding box center [181, 15] width 5 height 6
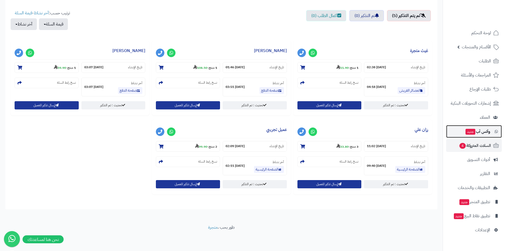
click at [481, 135] on link "وآتس آب جديد" at bounding box center [474, 131] width 56 height 13
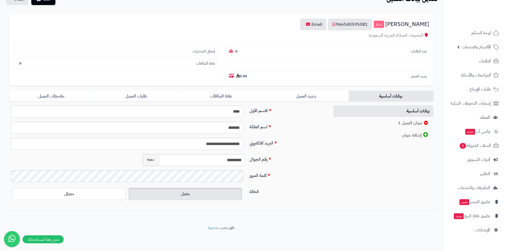
scroll to position [46, 0]
click at [144, 93] on link "طلبات العميل" at bounding box center [136, 95] width 85 height 11
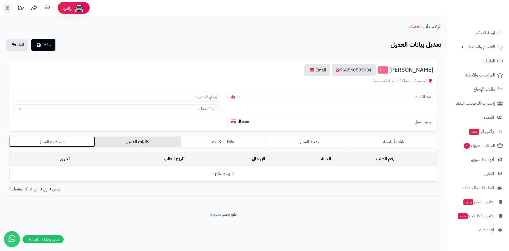
click at [37, 142] on link "ملاحظات العميل" at bounding box center [52, 141] width 86 height 11
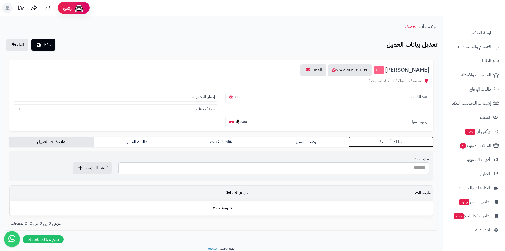
click at [393, 145] on link "بيانات أساسية" at bounding box center [391, 141] width 85 height 11
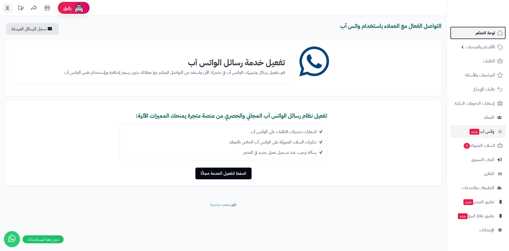
click at [467, 34] on link "لوحة التحكم" at bounding box center [478, 33] width 56 height 13
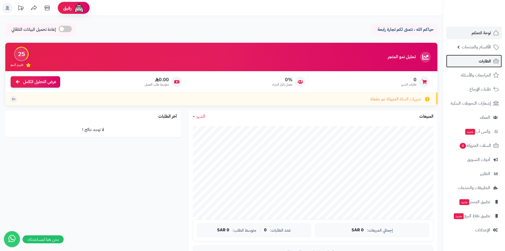
click at [474, 67] on link "الطلبات" at bounding box center [474, 61] width 56 height 13
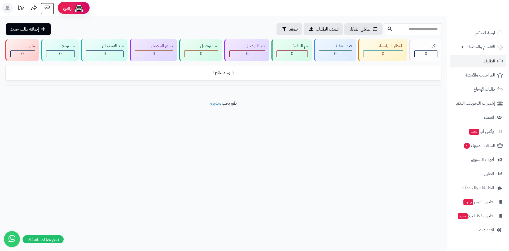
click at [52, 11] on icon at bounding box center [47, 8] width 11 height 11
